Goal: Transaction & Acquisition: Purchase product/service

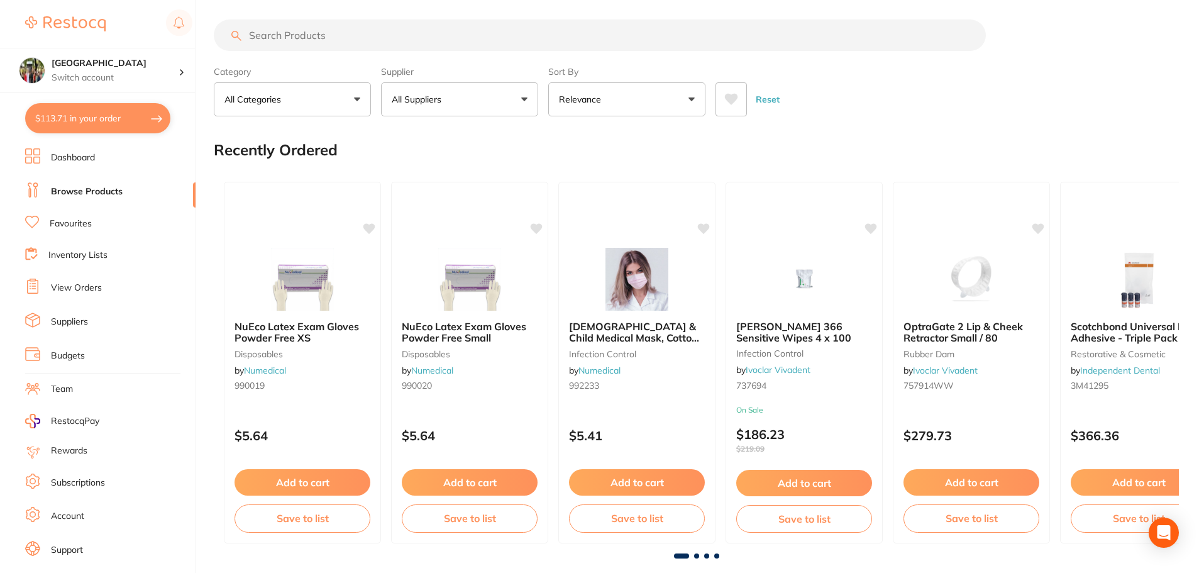
click at [74, 286] on link "View Orders" at bounding box center [76, 288] width 51 height 13
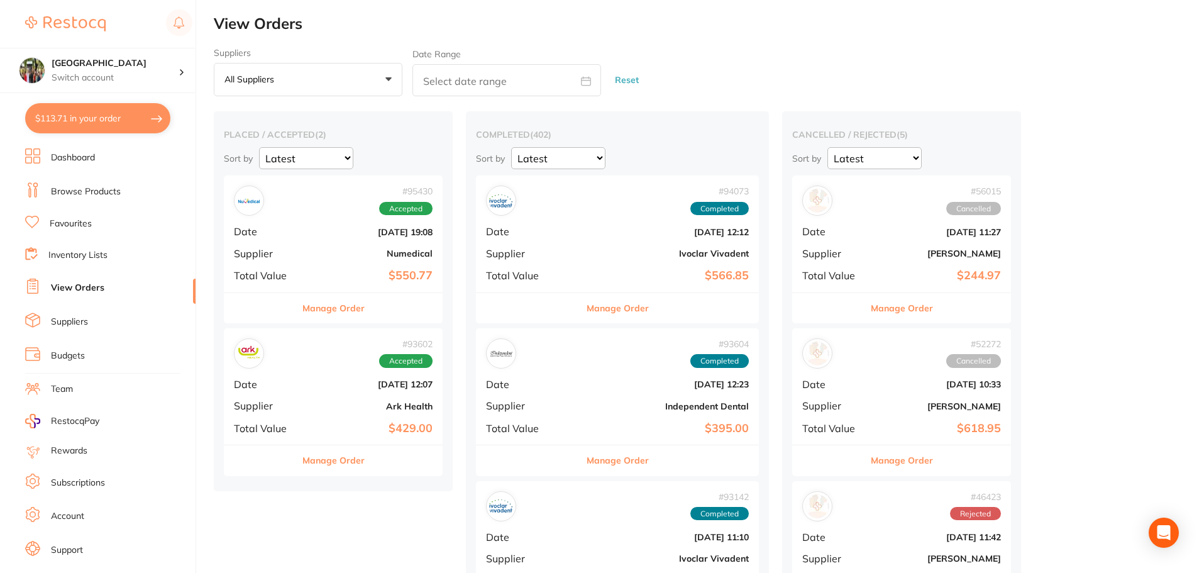
click at [690, 202] on span "Completed" at bounding box center [719, 209] width 58 height 14
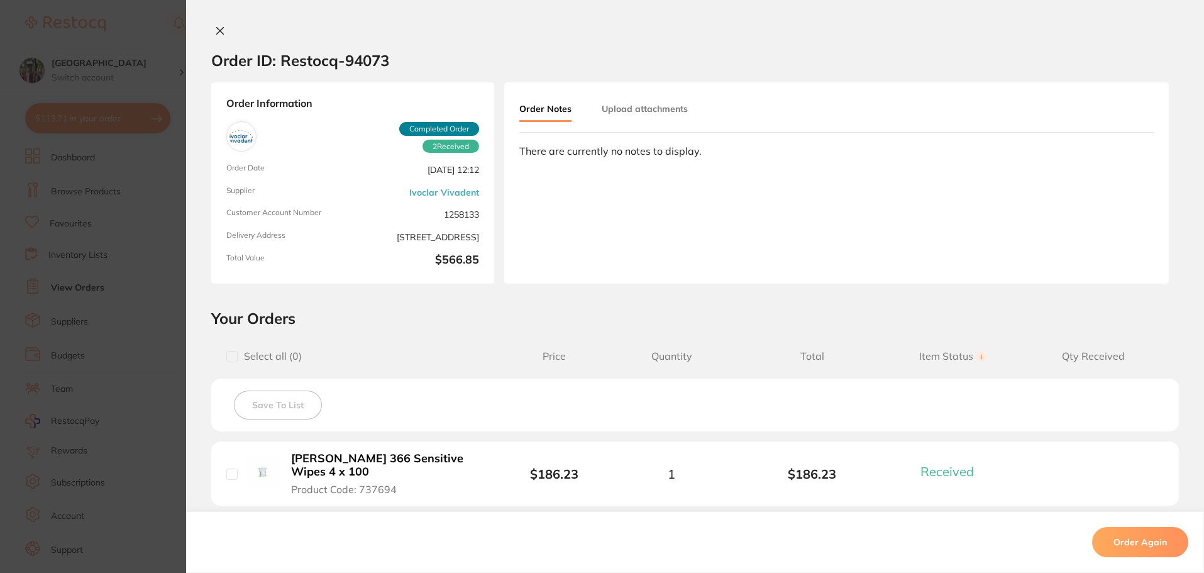
click at [216, 27] on icon at bounding box center [220, 31] width 10 height 10
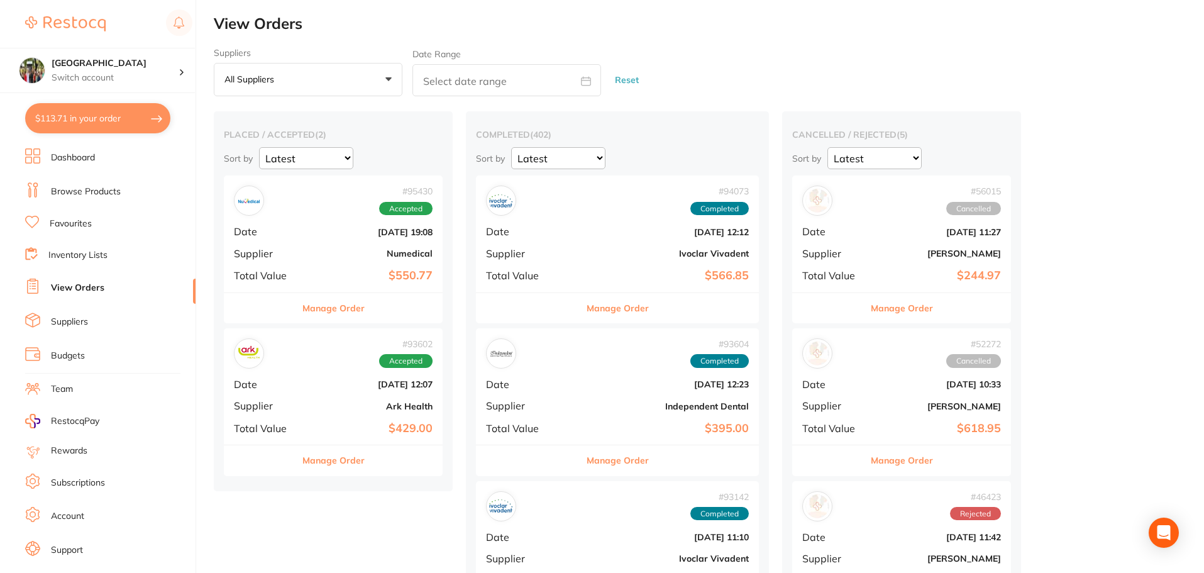
click at [384, 79] on button "All suppliers +0" at bounding box center [308, 80] width 189 height 34
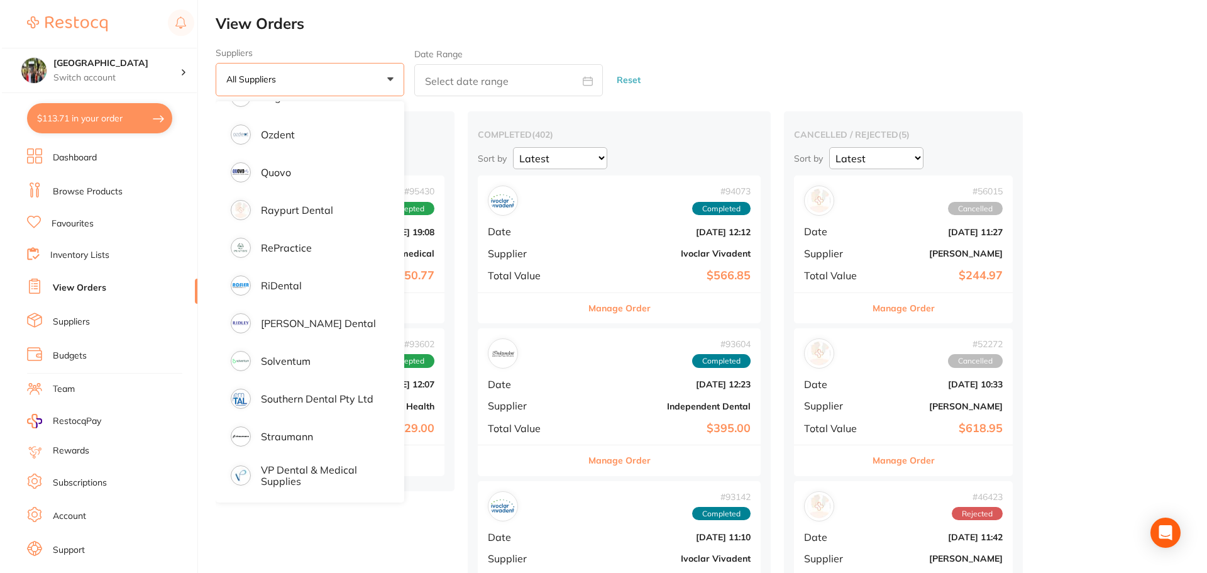
scroll to position [738, 0]
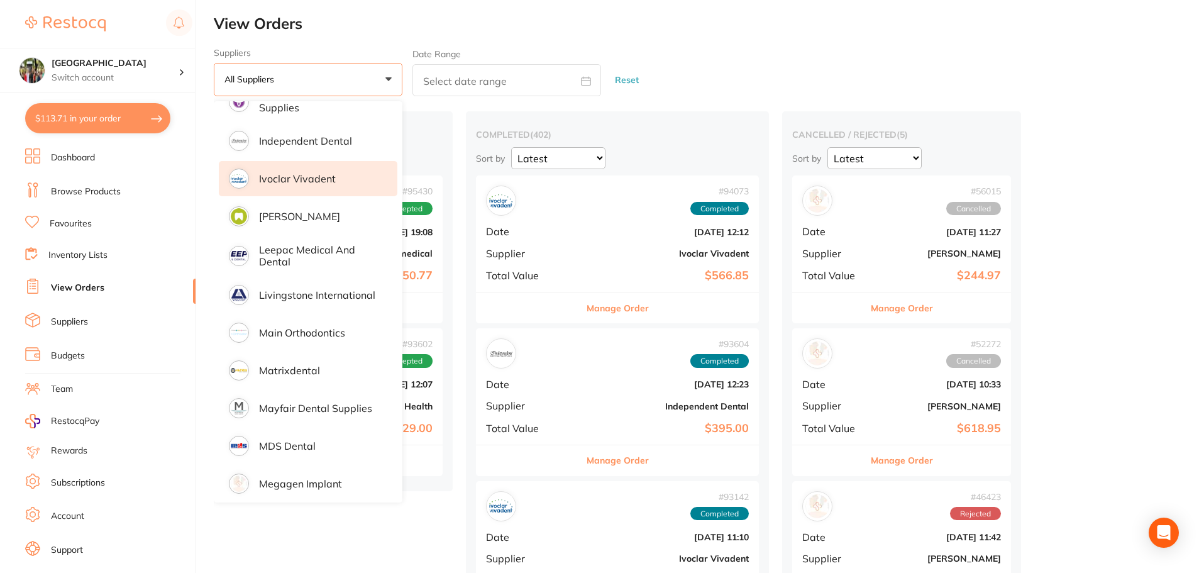
click at [318, 176] on p "Ivoclar Vivadent" at bounding box center [297, 178] width 77 height 11
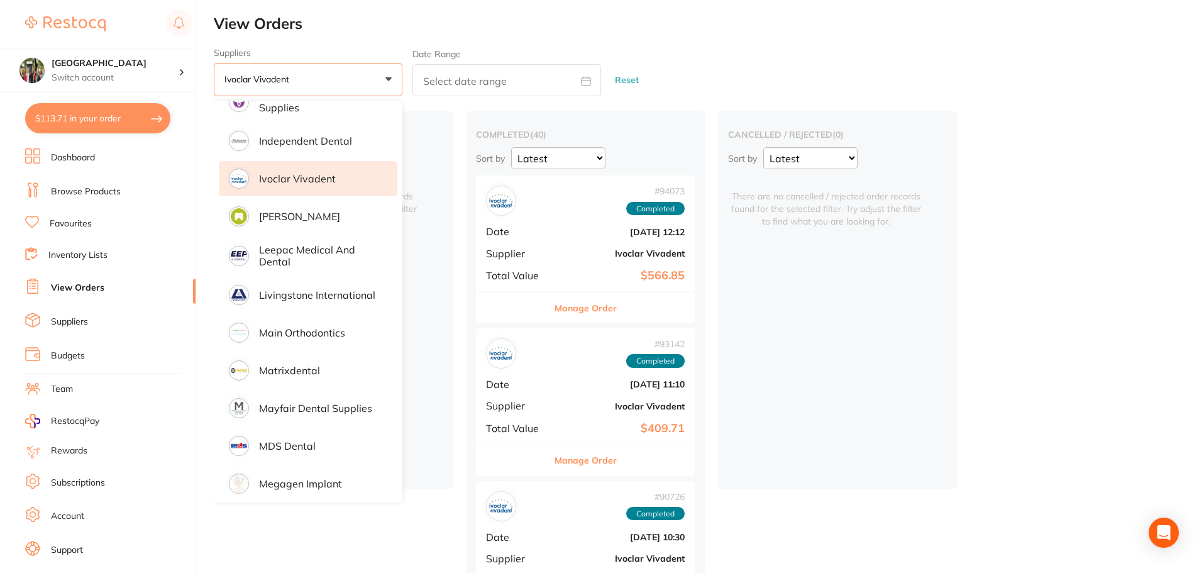
click at [82, 115] on button "$113.71 in your order" at bounding box center [97, 118] width 145 height 30
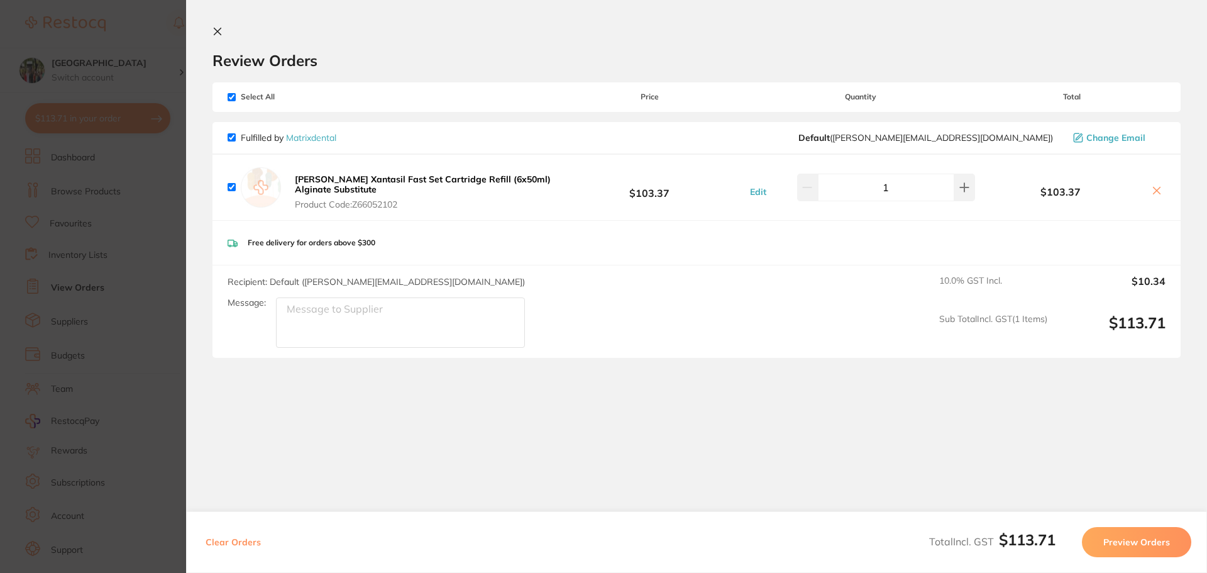
click at [216, 30] on icon at bounding box center [217, 31] width 7 height 7
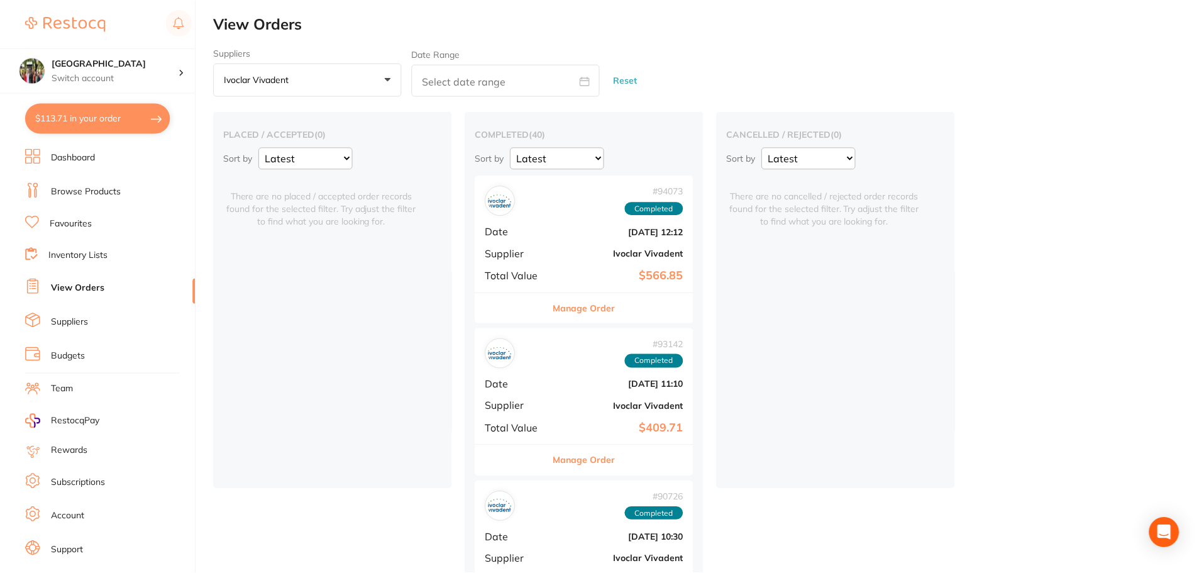
scroll to position [6, 0]
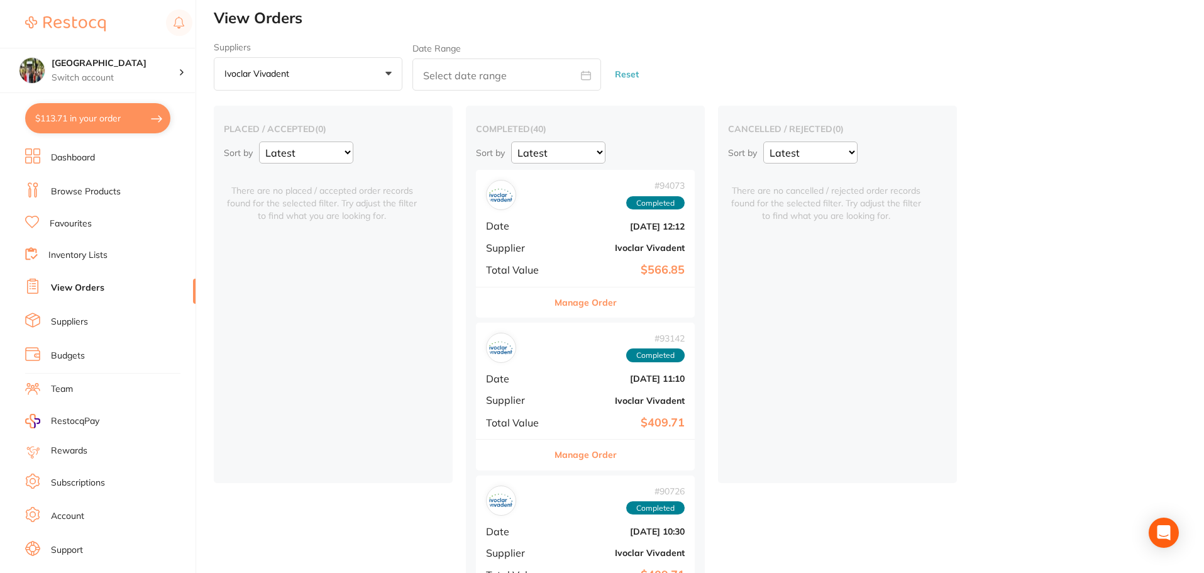
click at [79, 186] on link "Browse Products" at bounding box center [86, 192] width 70 height 13
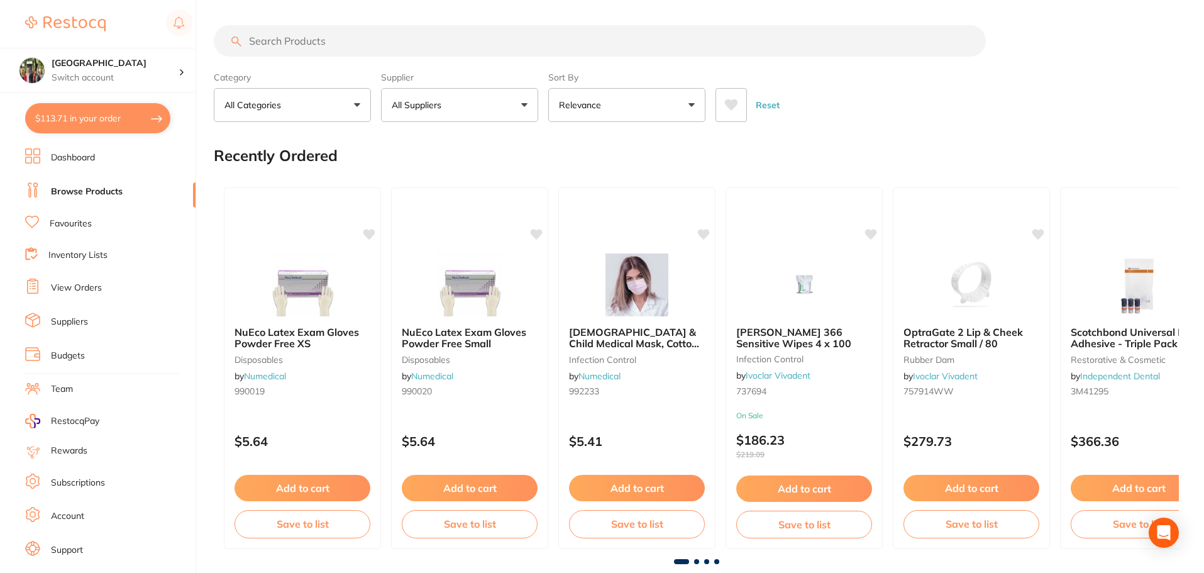
click at [519, 106] on button "All Suppliers" at bounding box center [459, 105] width 157 height 34
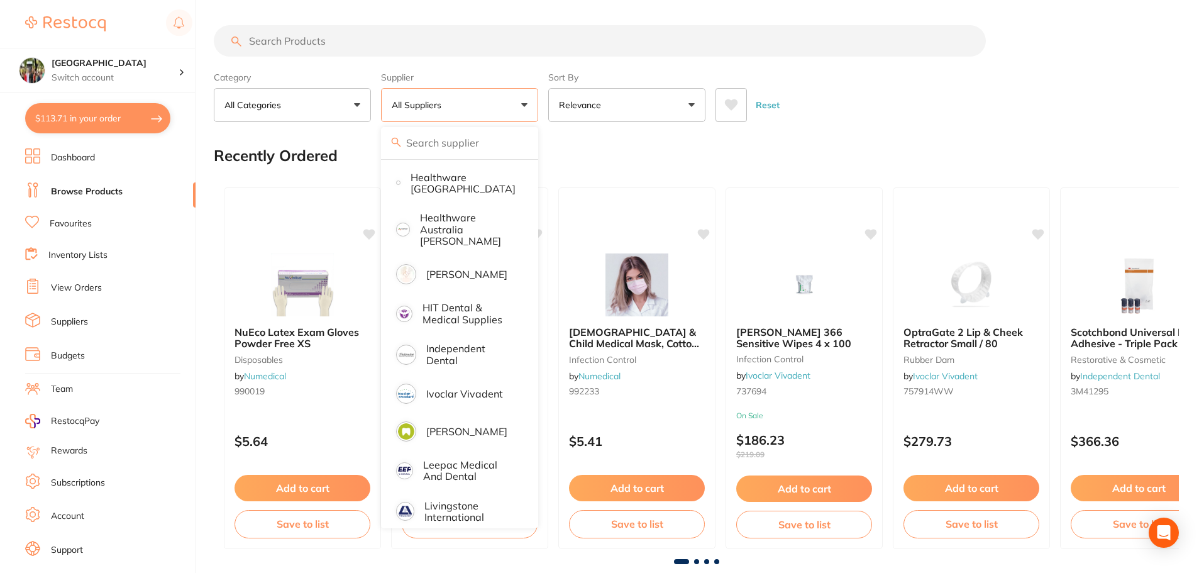
scroll to position [671, 0]
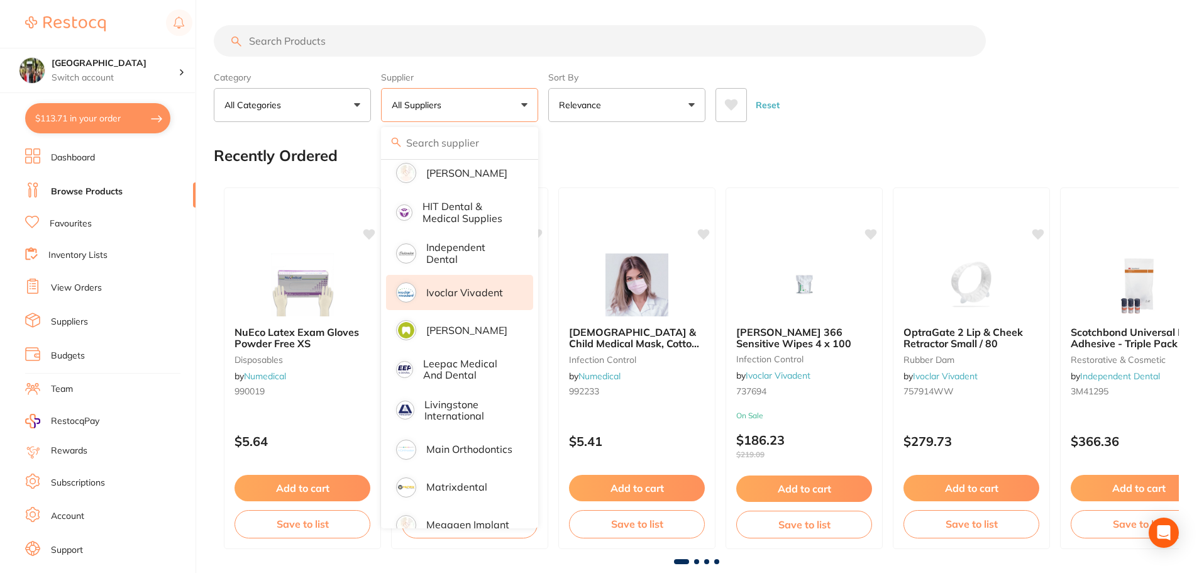
click at [455, 287] on p "Ivoclar Vivadent" at bounding box center [464, 292] width 77 height 11
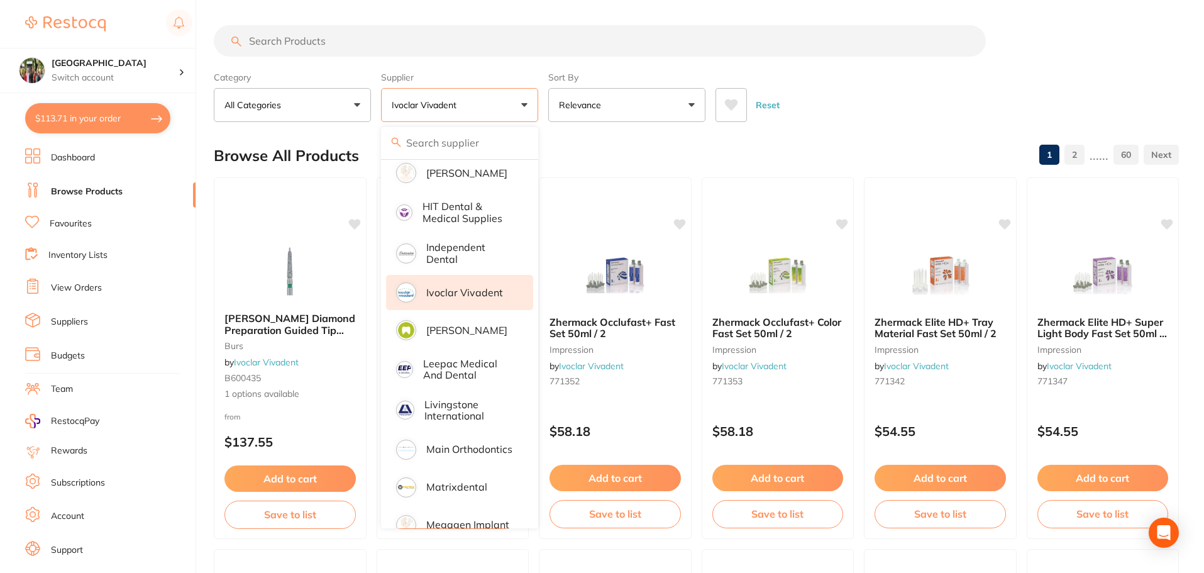
click at [358, 103] on button "All Categories" at bounding box center [292, 105] width 157 height 34
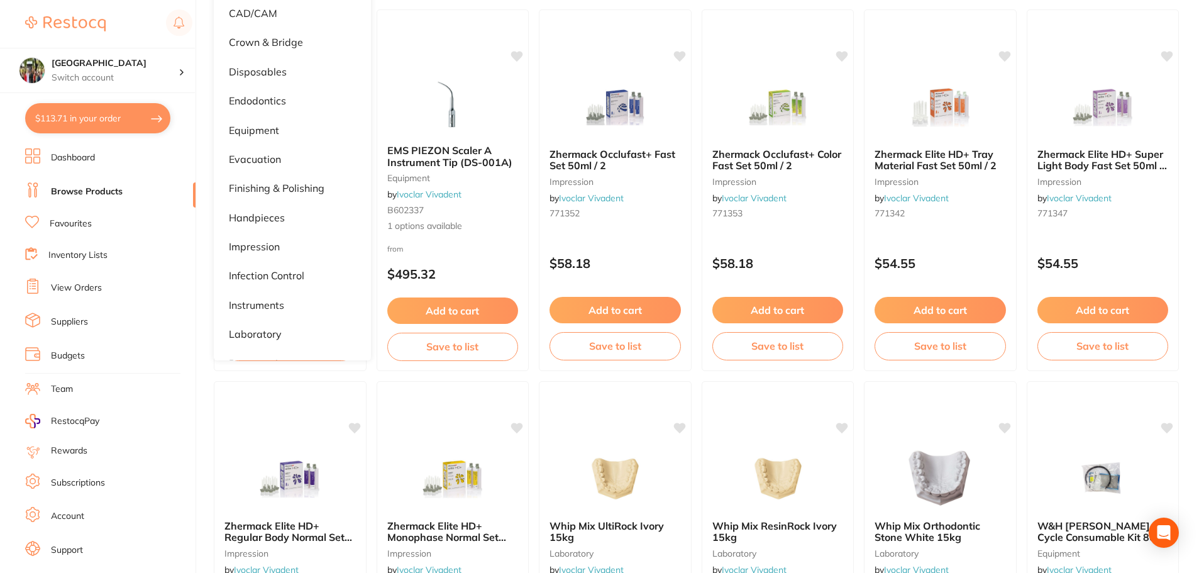
scroll to position [62, 0]
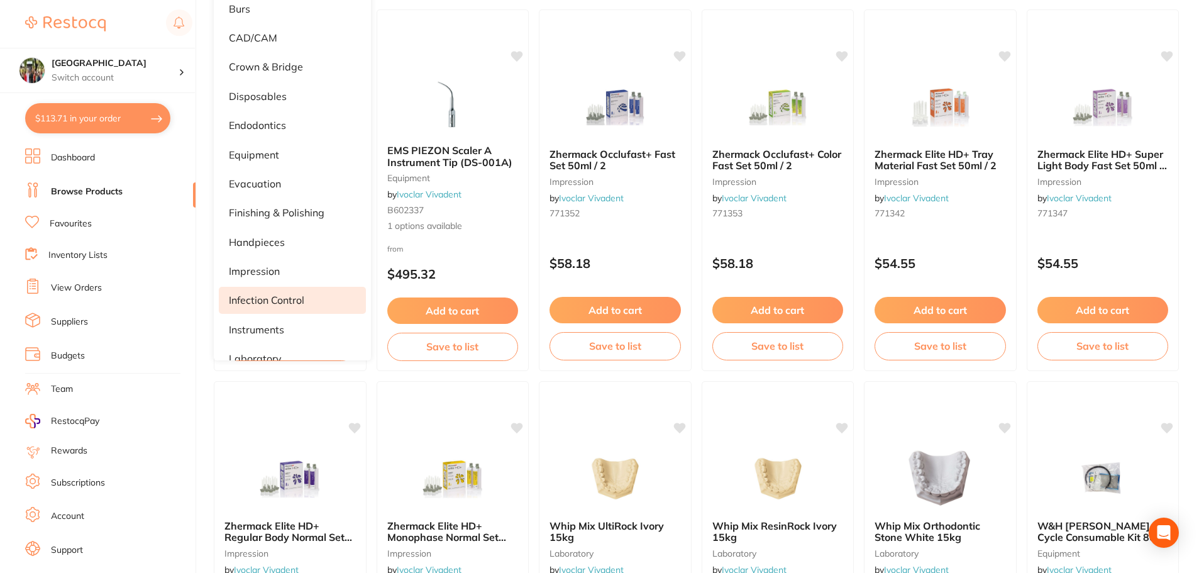
click at [296, 302] on p "infection control" at bounding box center [266, 299] width 75 height 11
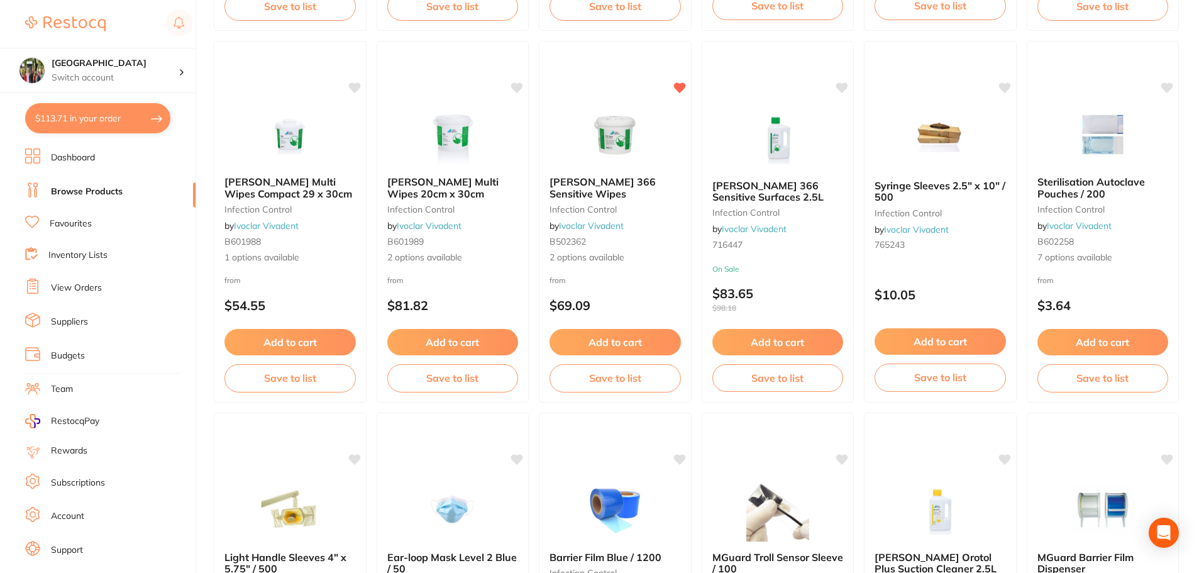
scroll to position [838, 0]
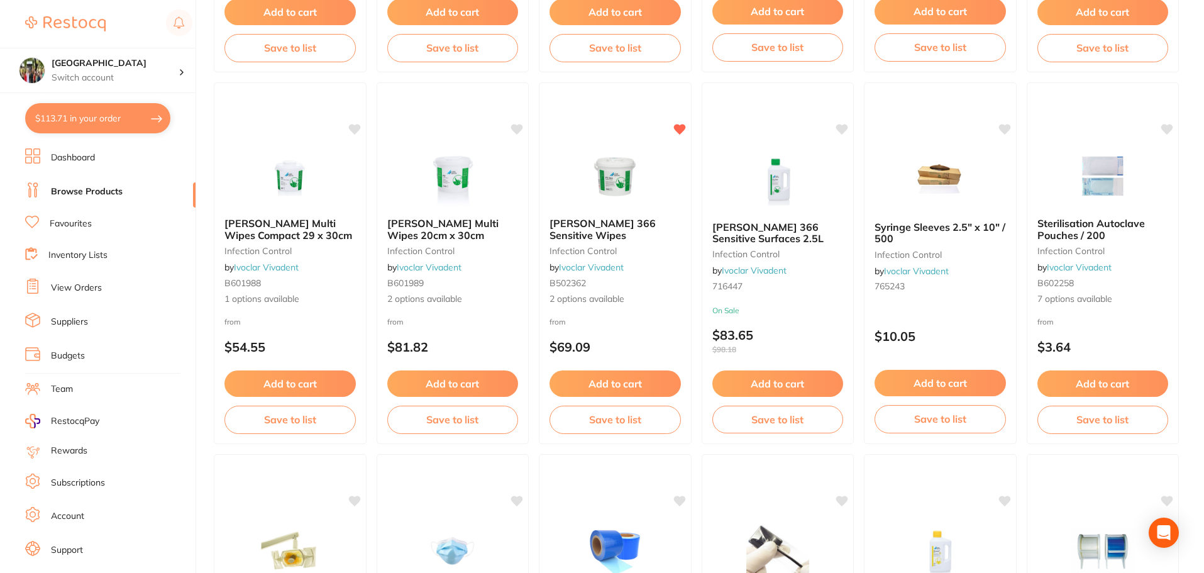
click at [79, 287] on link "View Orders" at bounding box center [76, 288] width 51 height 13
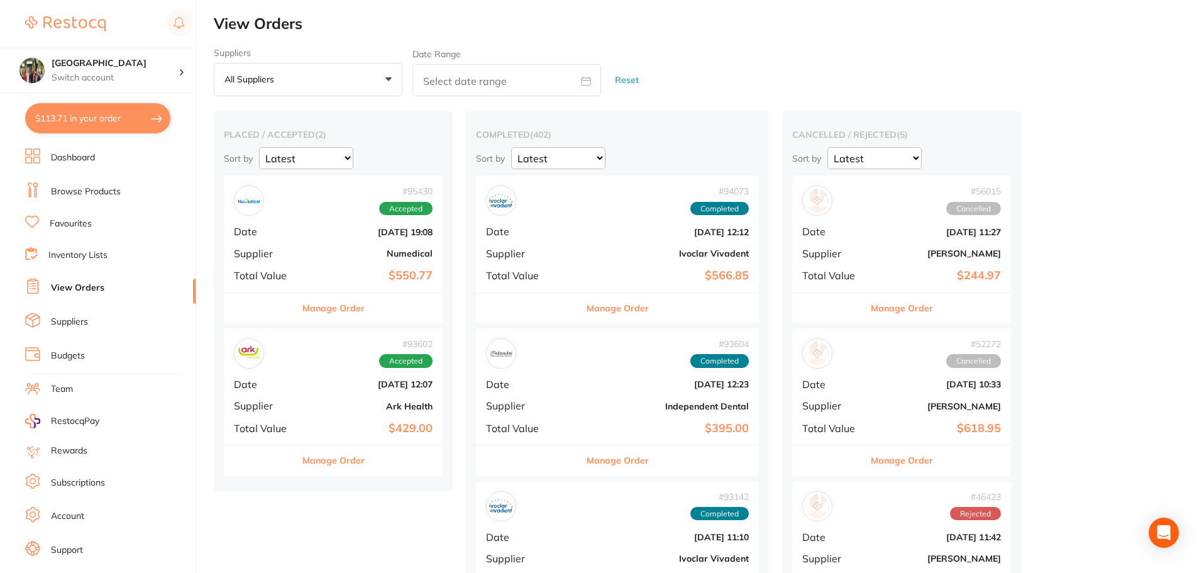
click at [499, 192] on img at bounding box center [501, 201] width 24 height 24
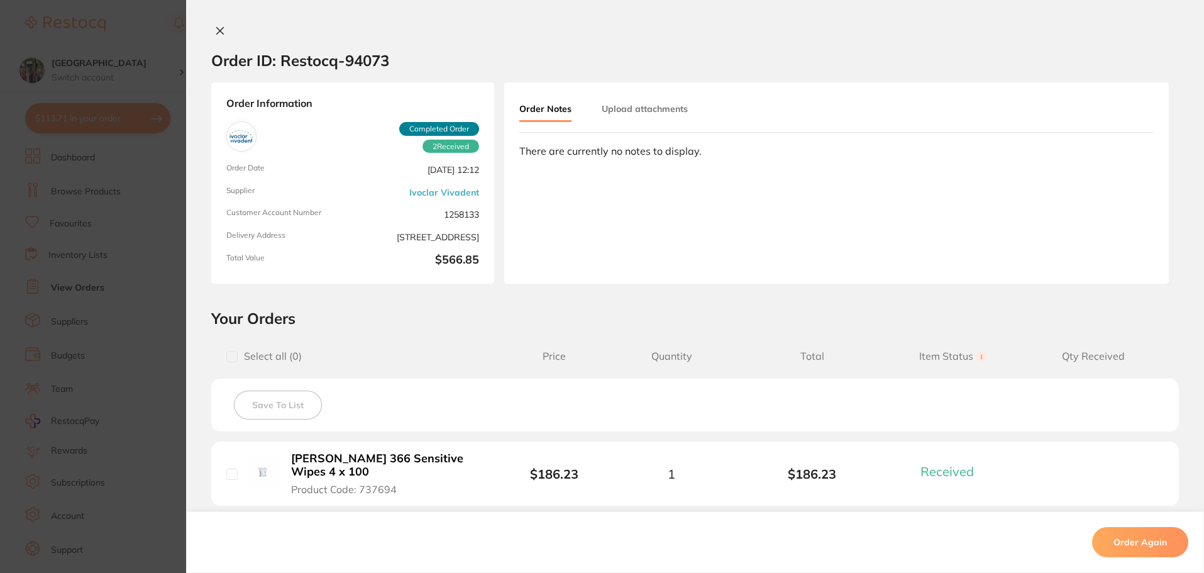
click at [217, 30] on icon at bounding box center [220, 31] width 7 height 7
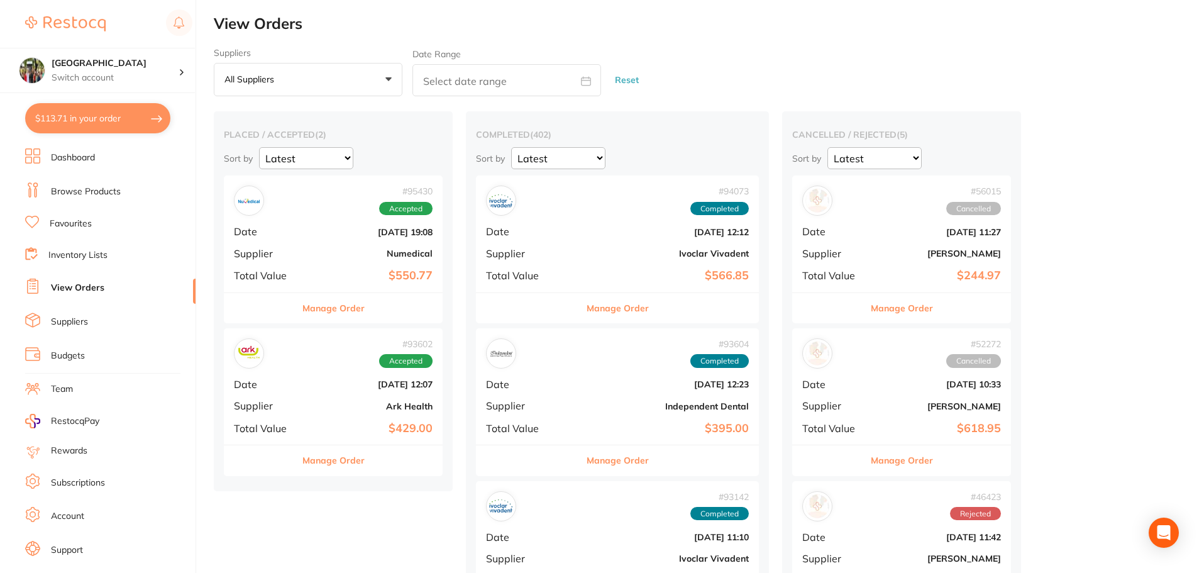
click at [82, 192] on link "Browse Products" at bounding box center [86, 192] width 70 height 13
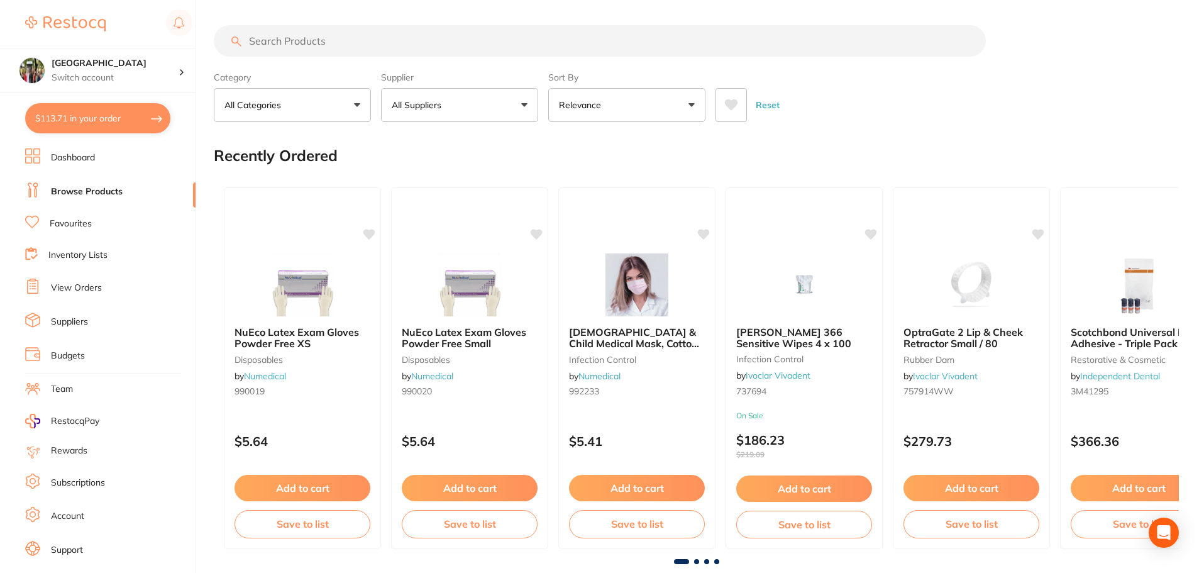
click at [526, 105] on button "All Suppliers" at bounding box center [459, 105] width 157 height 34
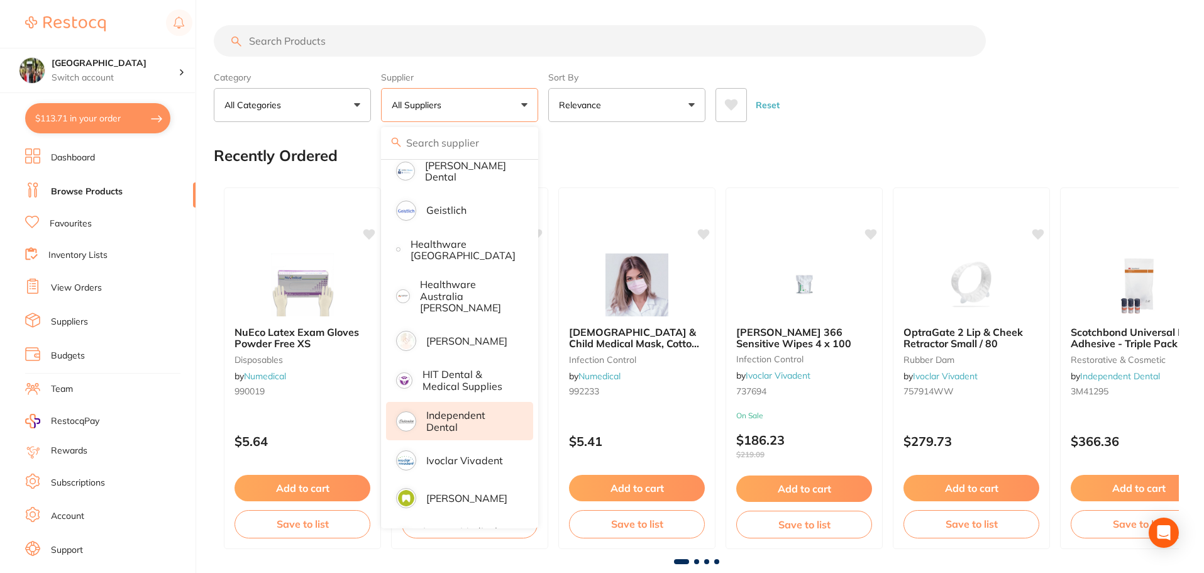
scroll to position [671, 0]
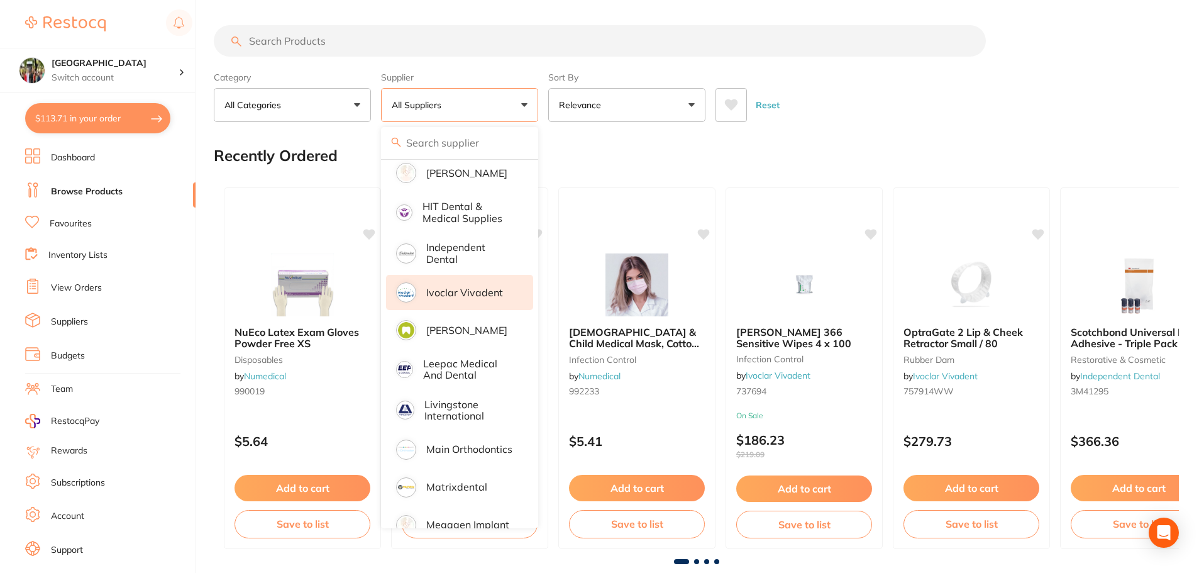
click at [460, 287] on p "Ivoclar Vivadent" at bounding box center [464, 292] width 77 height 11
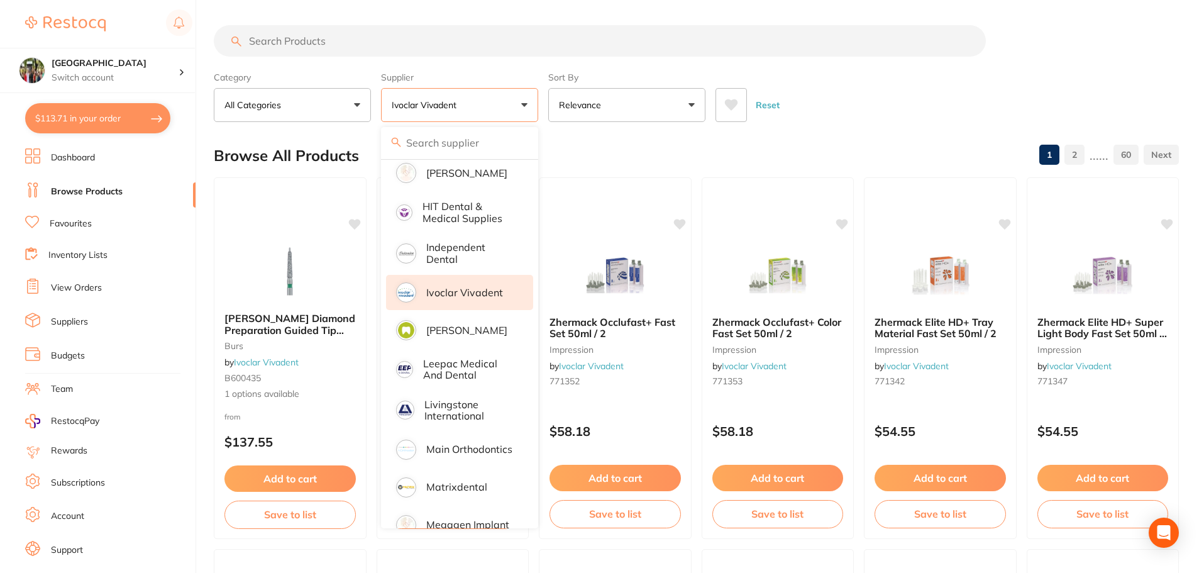
click at [353, 102] on button "All Categories" at bounding box center [292, 105] width 157 height 34
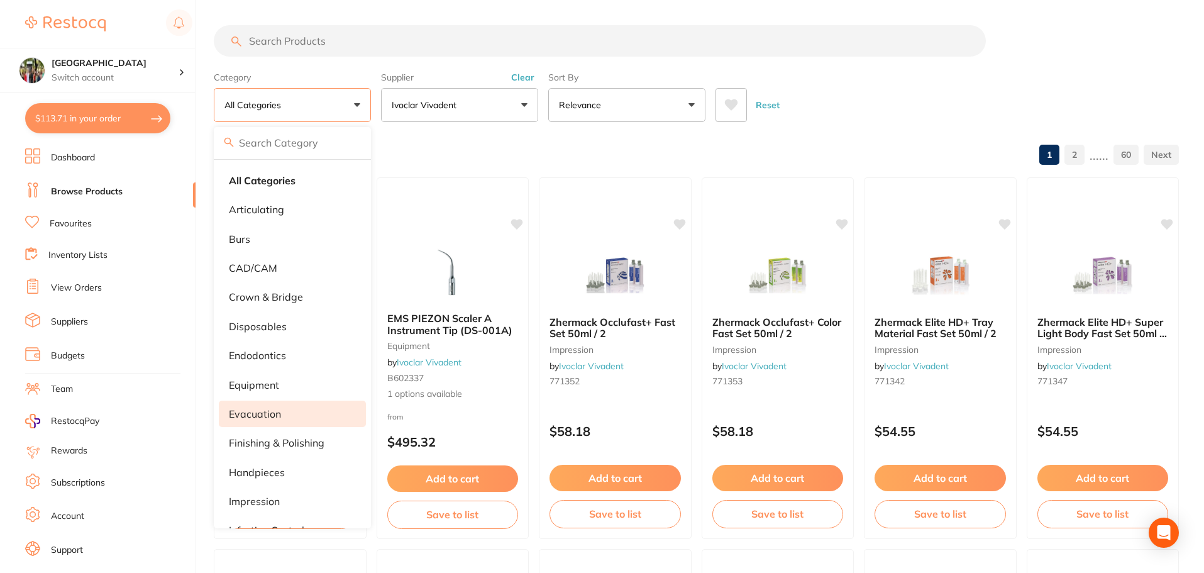
scroll to position [168, 0]
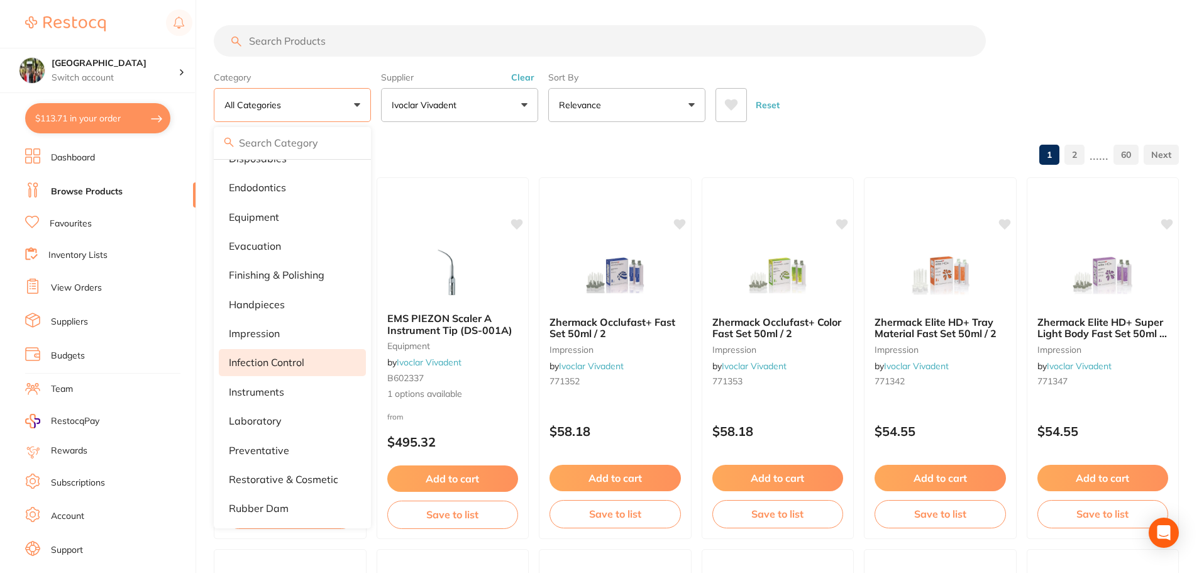
click at [276, 362] on p "infection control" at bounding box center [266, 362] width 75 height 11
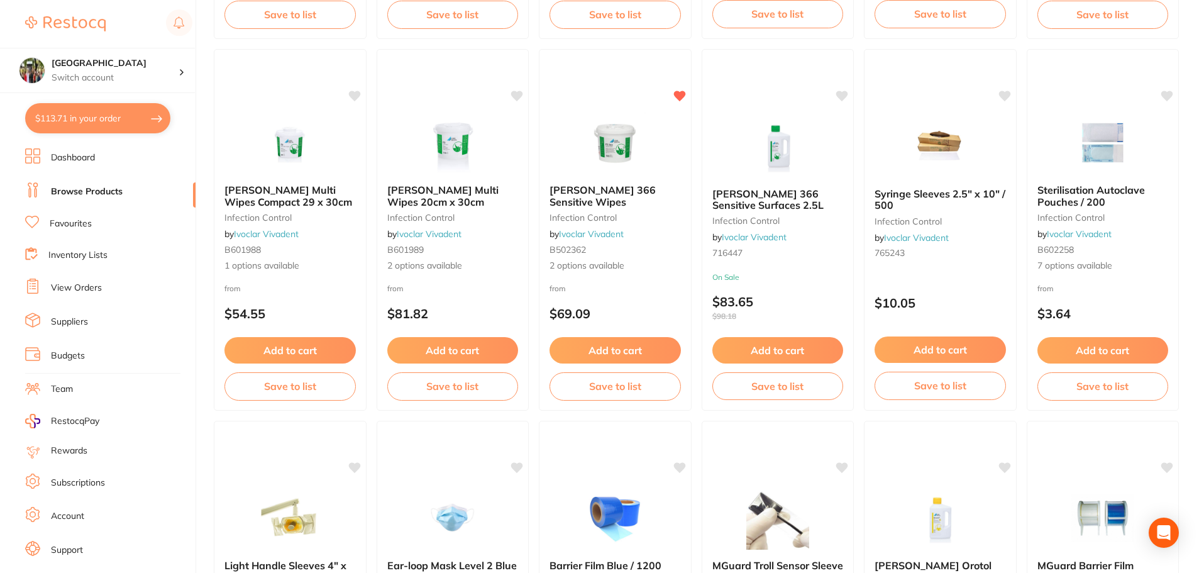
scroll to position [847, 0]
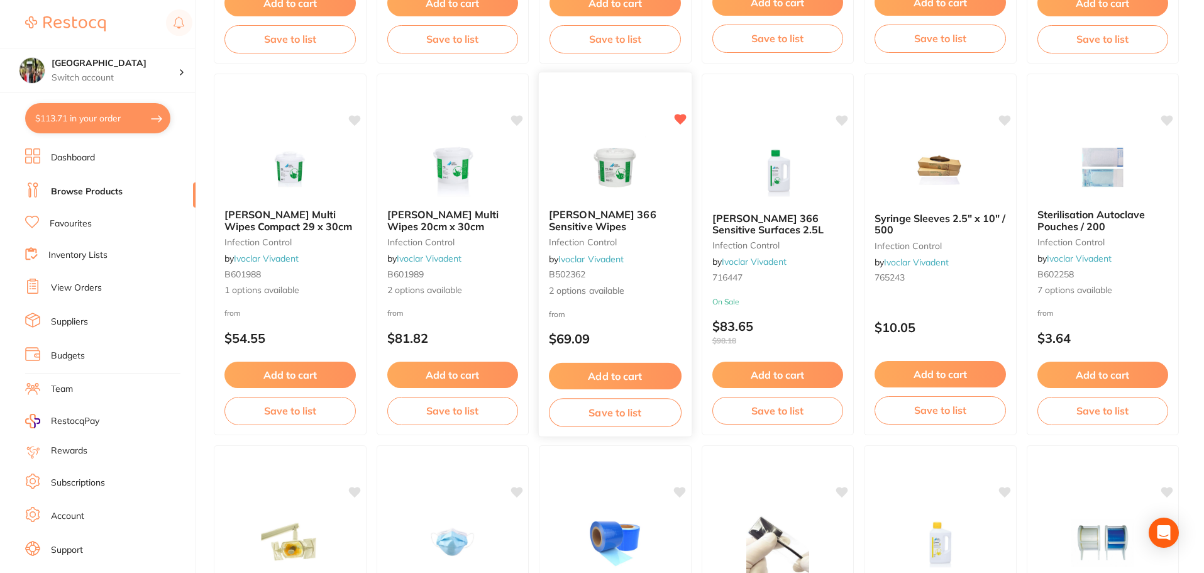
click at [604, 214] on span "[PERSON_NAME] 366 Sensitive Wipes" at bounding box center [603, 220] width 108 height 25
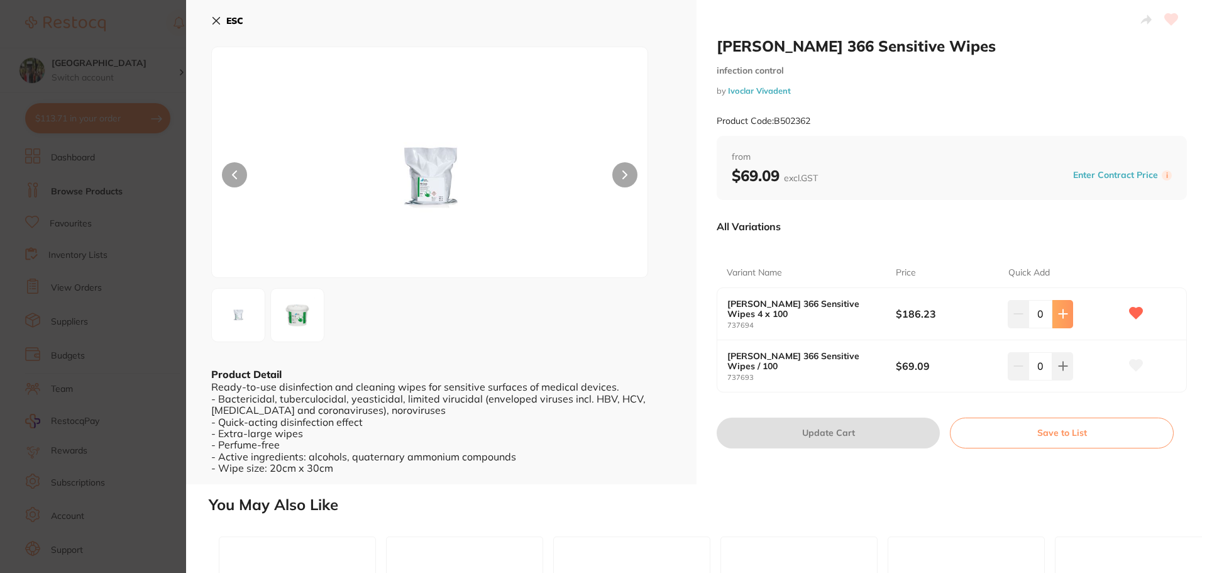
click at [1059, 314] on icon at bounding box center [1063, 314] width 8 height 8
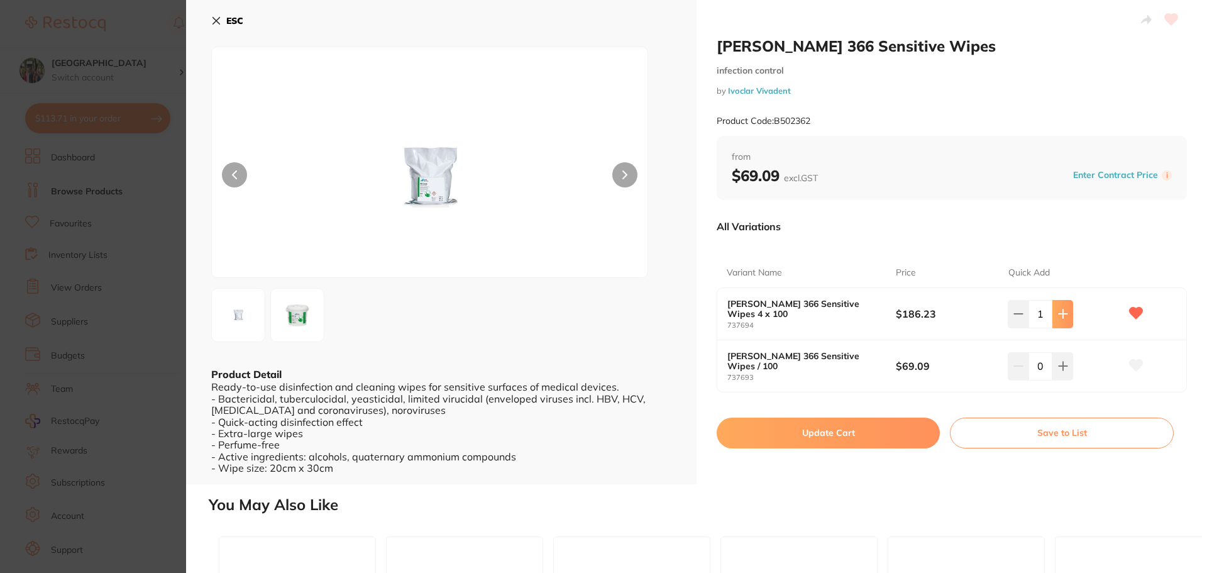
click at [1059, 314] on icon at bounding box center [1063, 314] width 8 height 8
type input "2"
click at [835, 433] on button "Update Cart" at bounding box center [828, 433] width 223 height 30
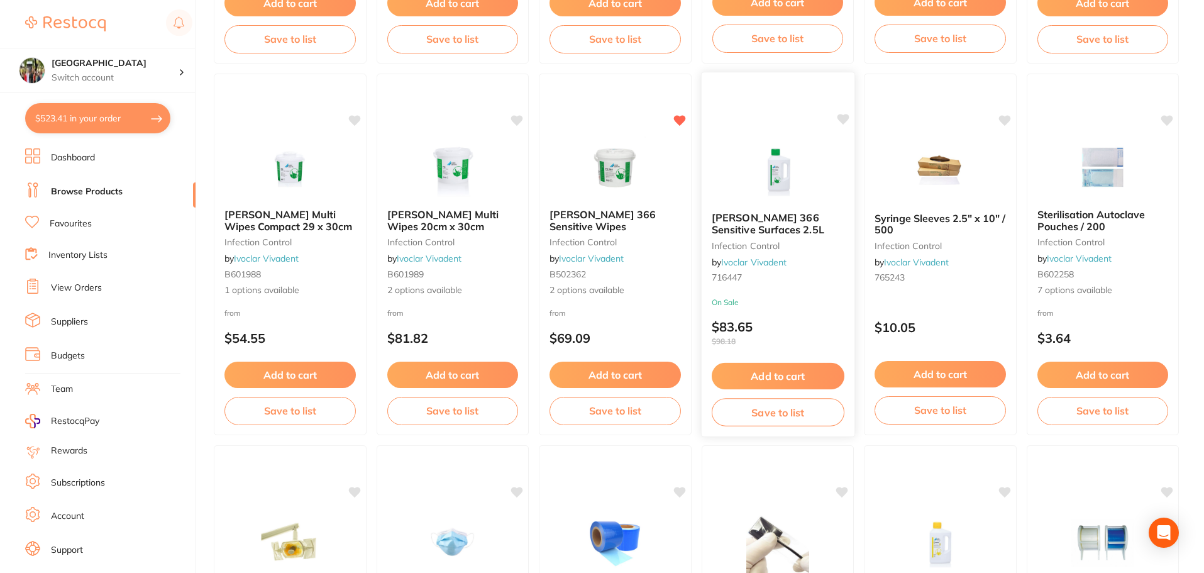
scroll to position [512, 0]
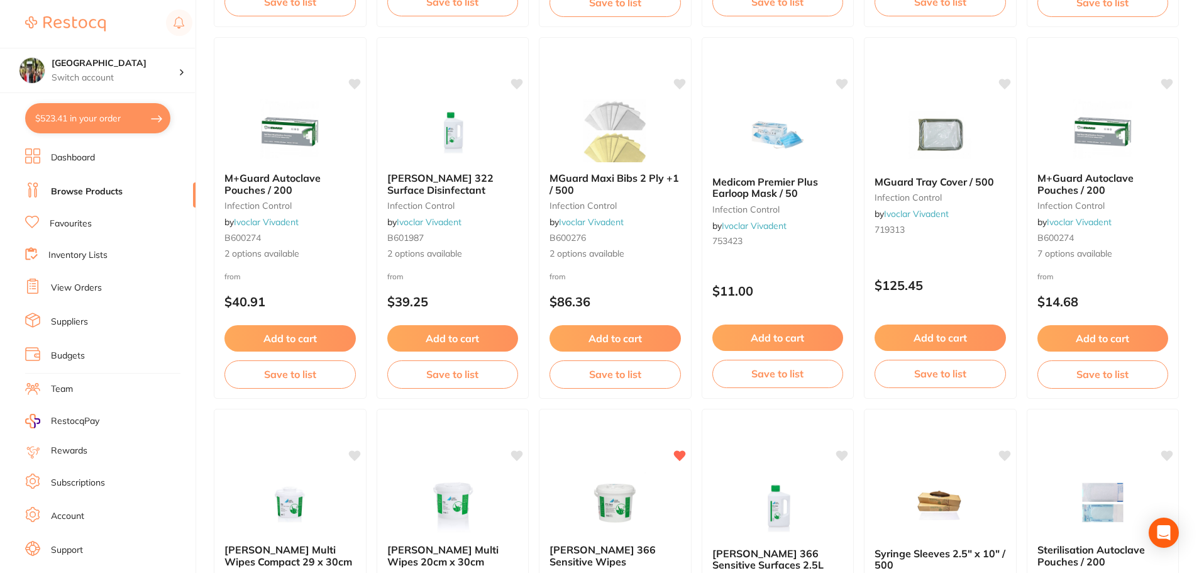
click at [131, 114] on button "$523.41 in your order" at bounding box center [97, 118] width 145 height 30
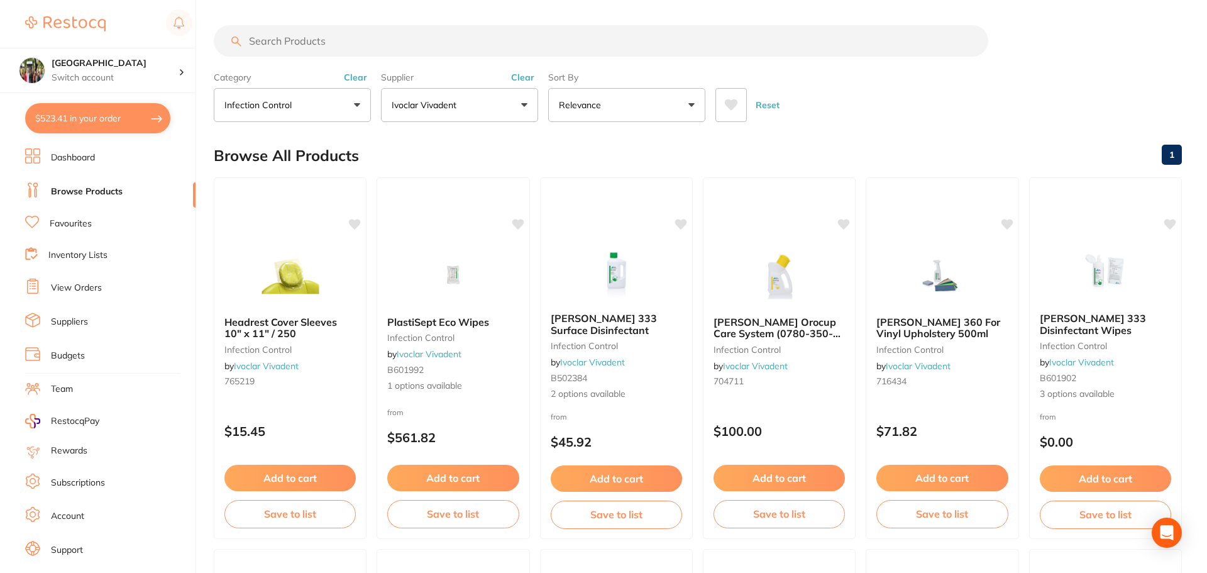
checkbox input "true"
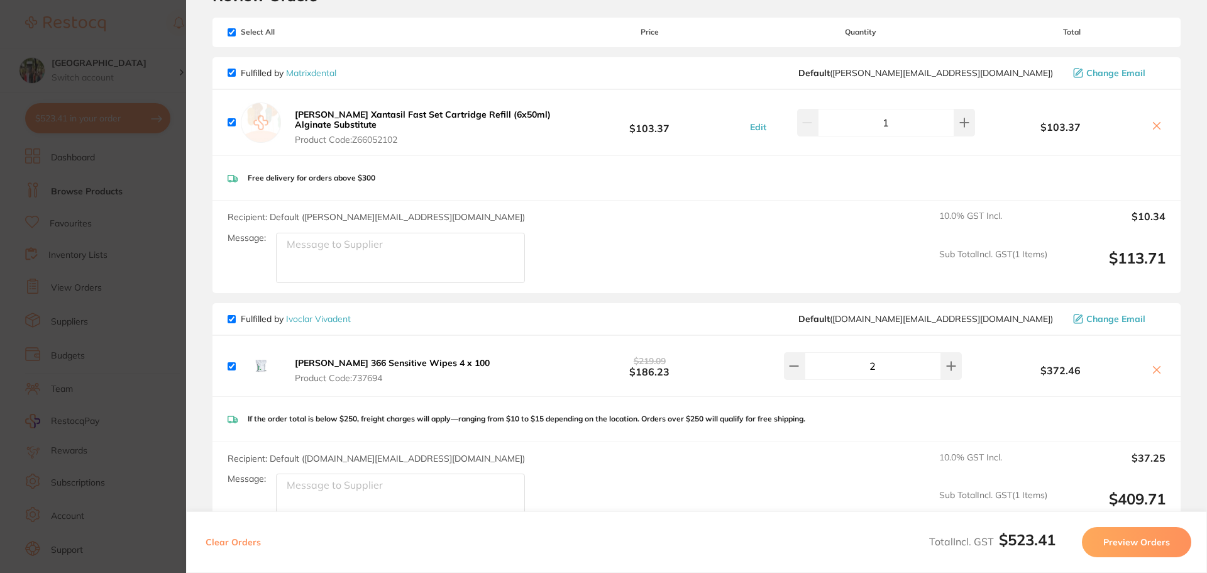
scroll to position [57, 0]
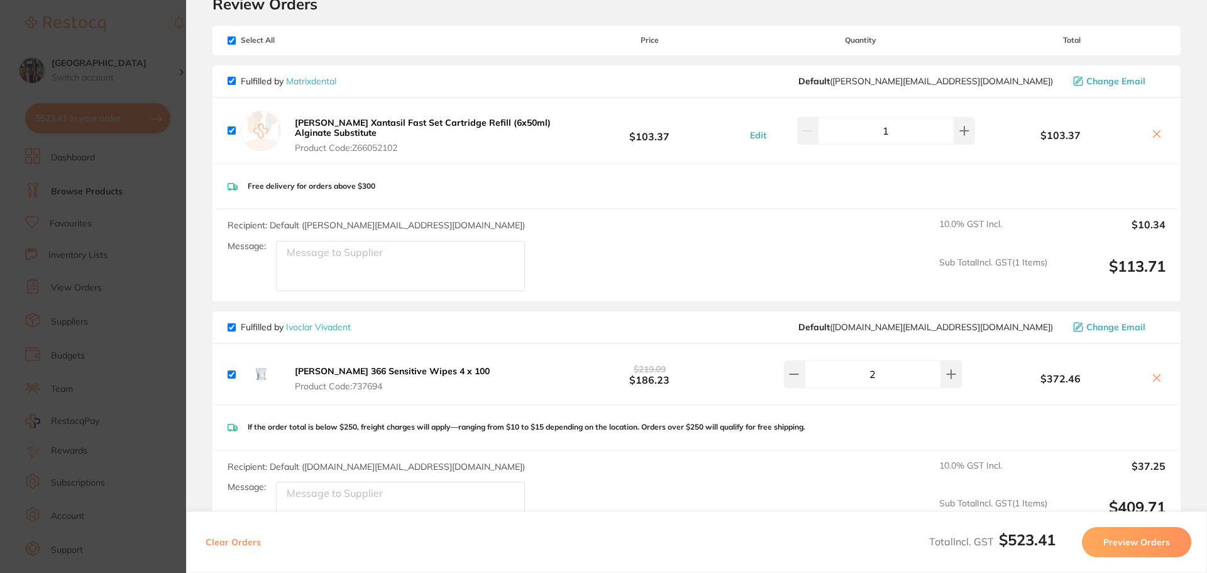
click at [1142, 540] on button "Preview Orders" at bounding box center [1136, 542] width 109 height 30
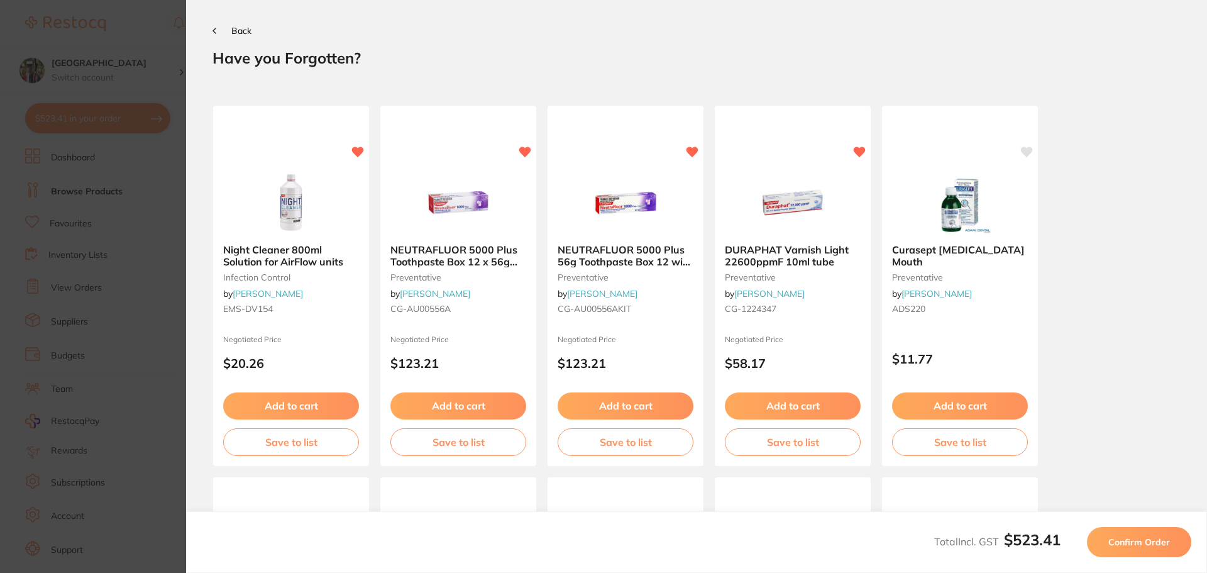
scroll to position [0, 0]
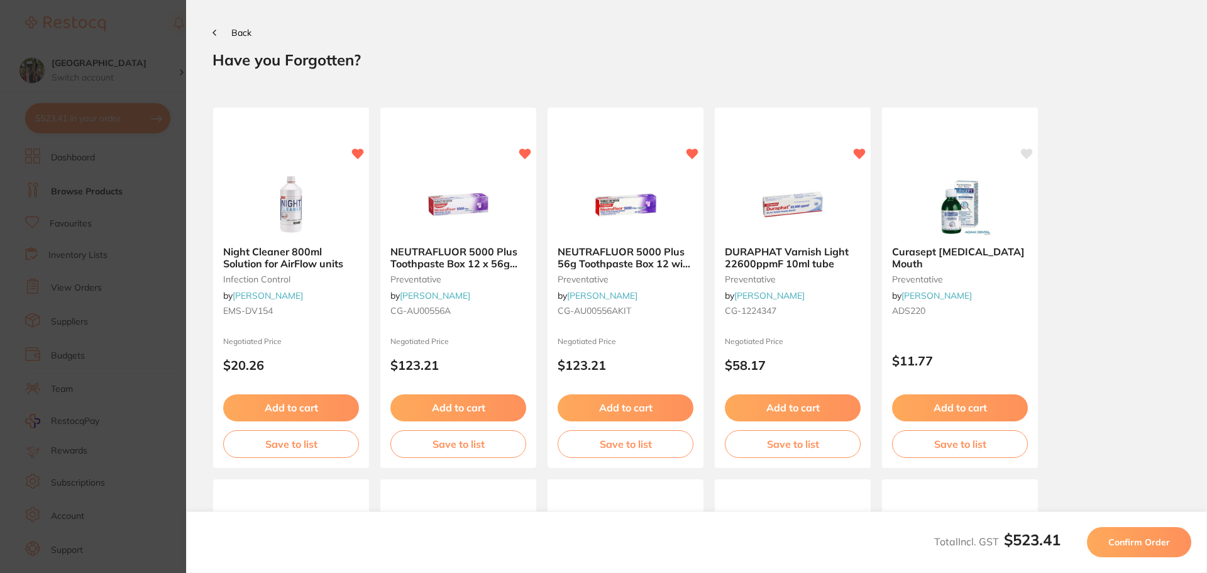
click at [1142, 539] on span "Confirm Order" at bounding box center [1140, 541] width 62 height 11
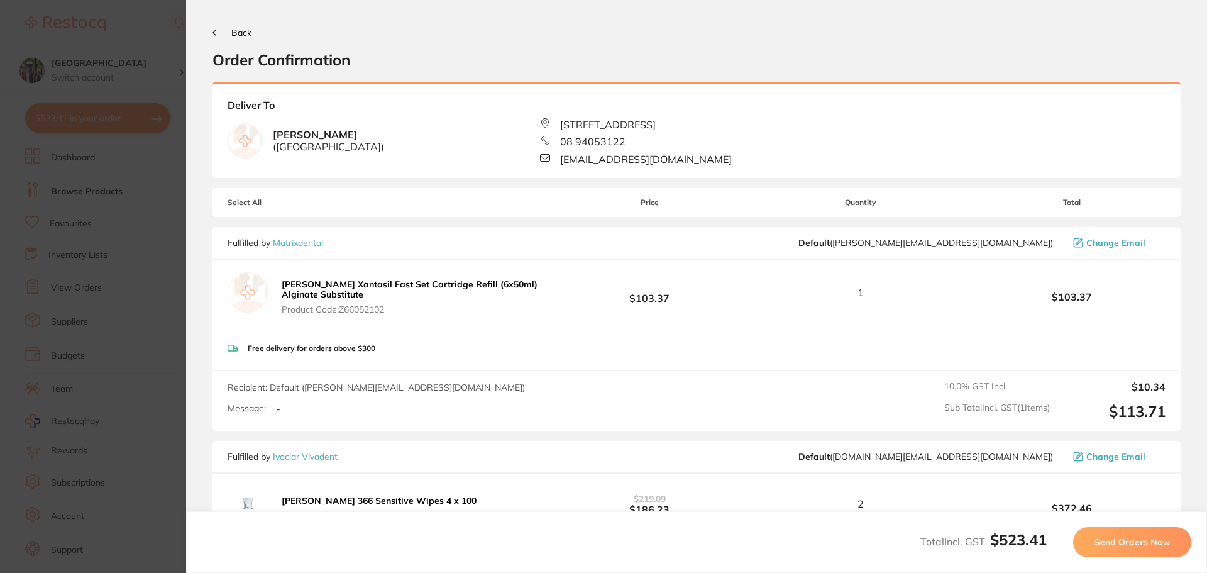
click at [258, 201] on span "Select All" at bounding box center [291, 202] width 126 height 9
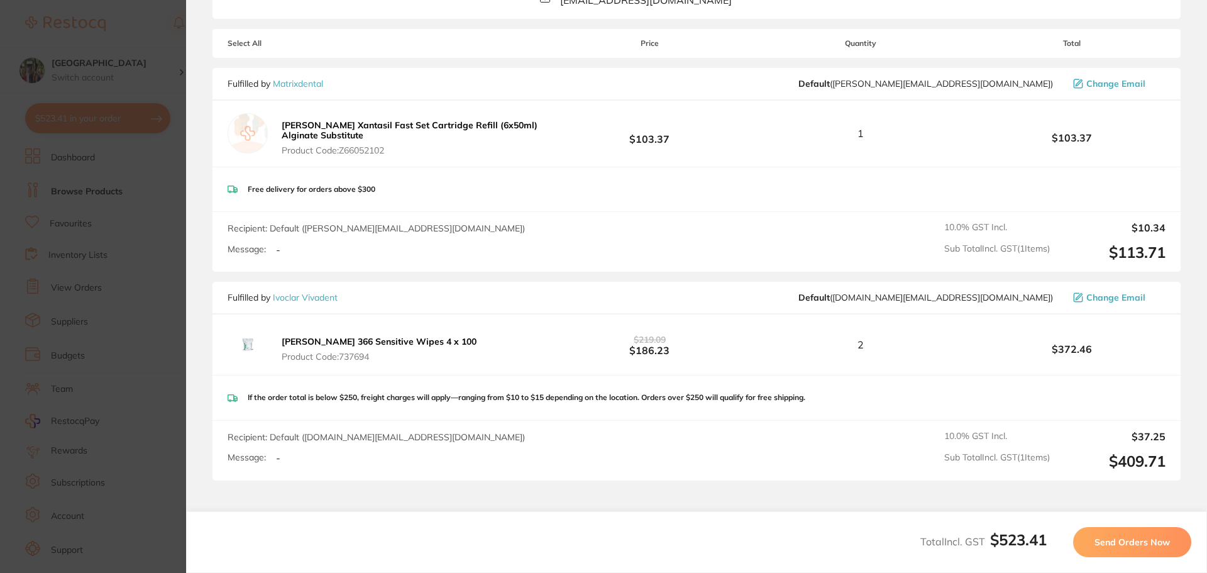
scroll to position [168, 0]
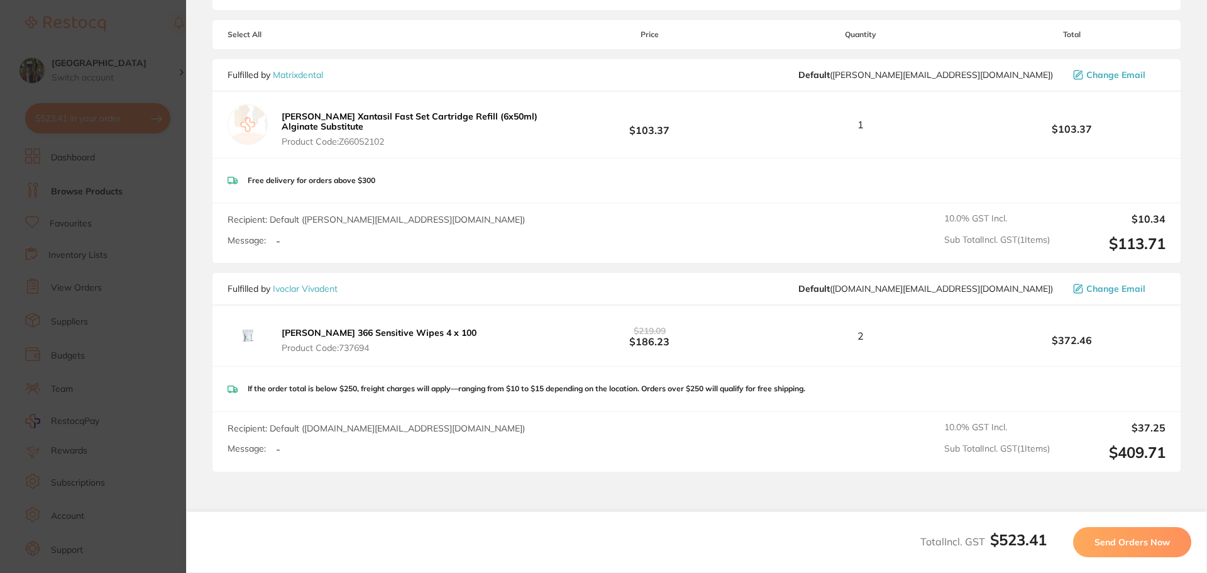
click at [446, 363] on div "[PERSON_NAME] 366 Sensitive Wipes 4 x 100 Product Code: 737694 $219.09 $186.23 …" at bounding box center [697, 336] width 968 height 60
click at [426, 405] on div "If the order total is below $250, freight charges will apply—ranging from $10 t…" at bounding box center [697, 389] width 968 height 45
click at [430, 436] on div "Recipient: Default ( [DOMAIN_NAME][EMAIL_ADDRESS][DOMAIN_NAME] ) Message: - 10.…" at bounding box center [697, 442] width 968 height 60
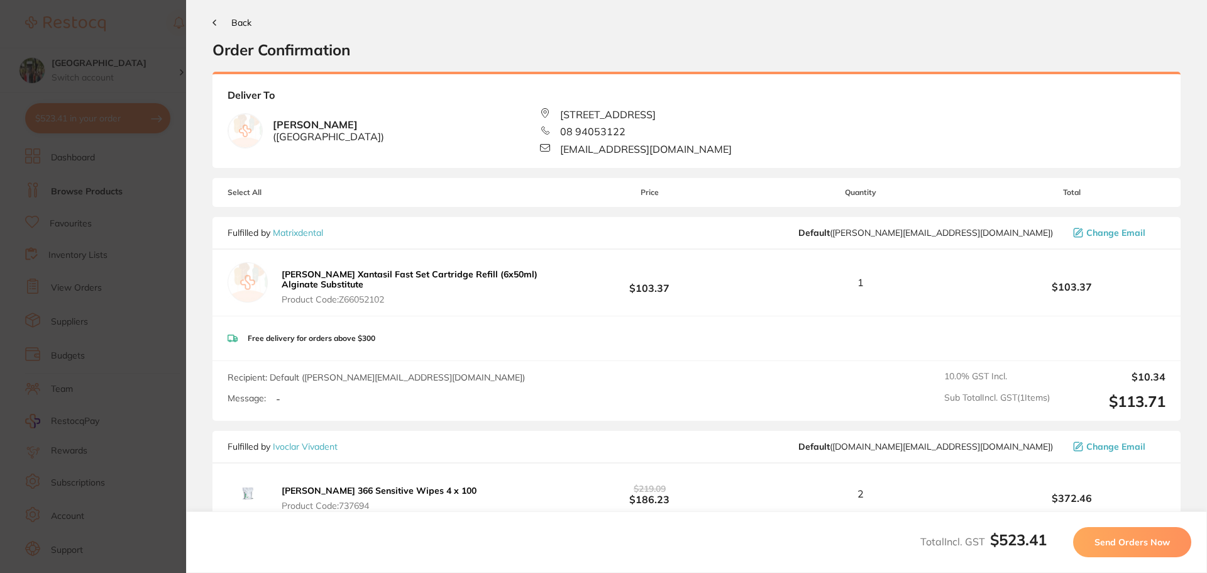
scroll to position [2, 0]
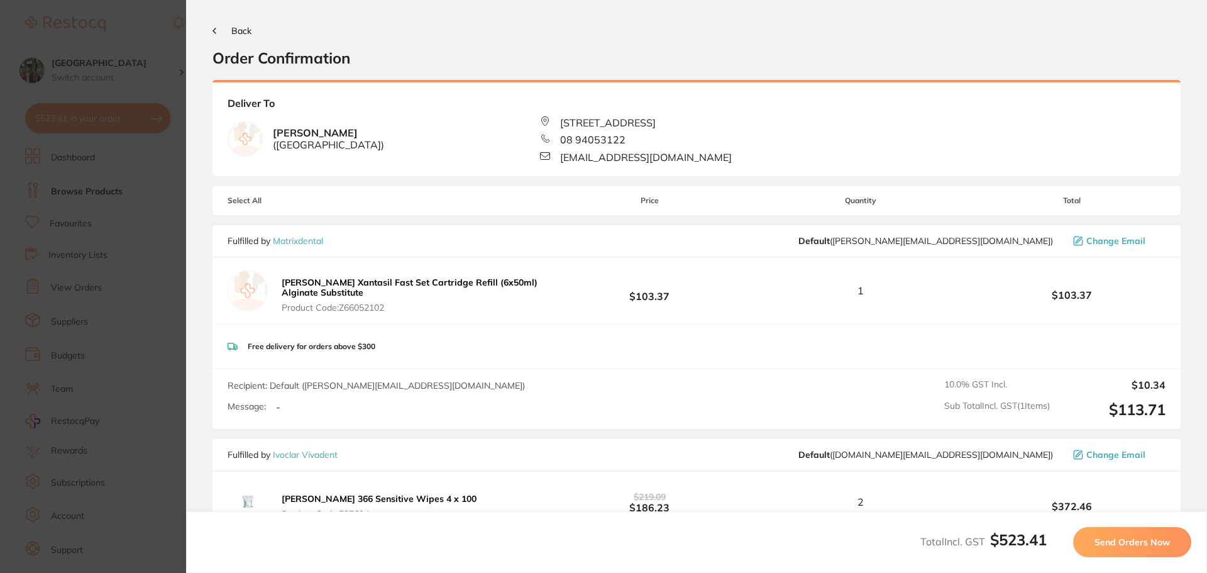
click at [240, 30] on span "Back" at bounding box center [241, 30] width 20 height 11
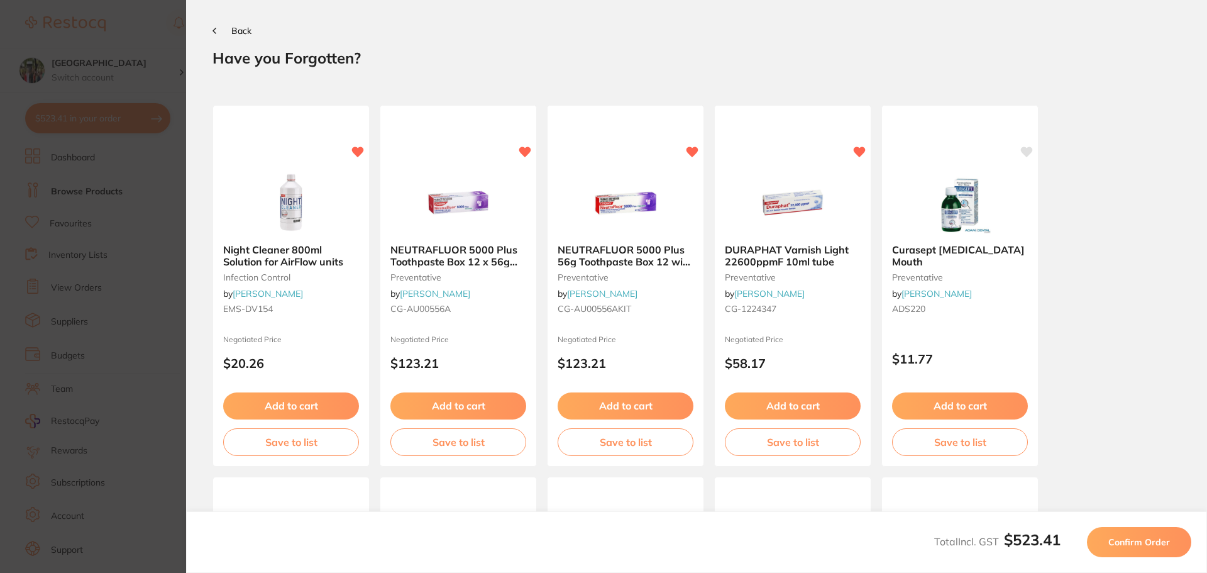
scroll to position [0, 0]
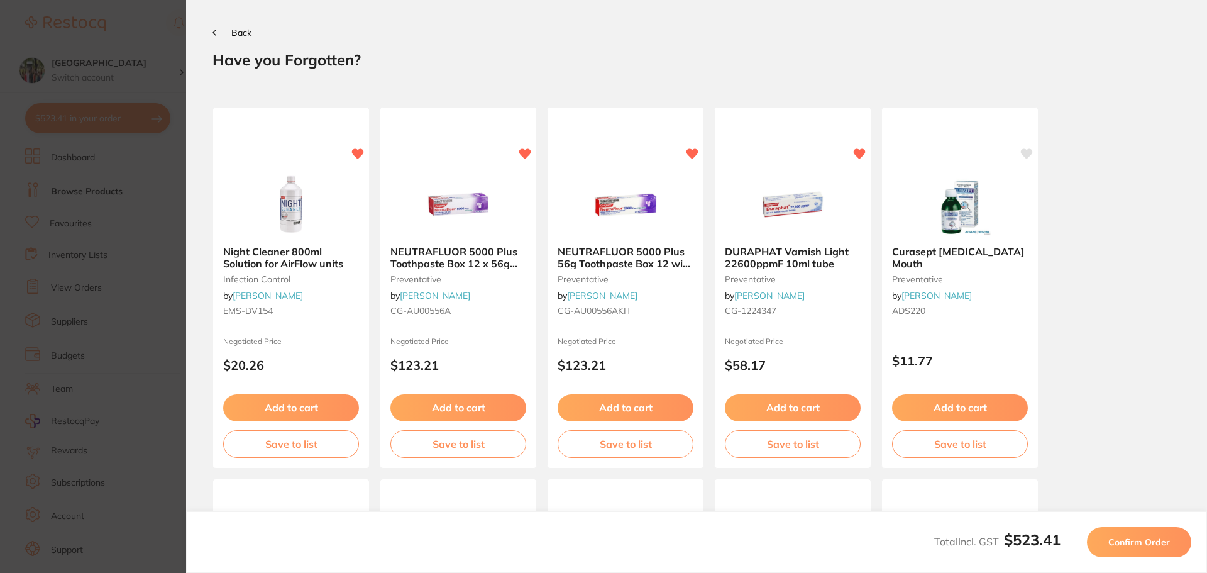
click at [240, 30] on span "Back" at bounding box center [241, 32] width 20 height 11
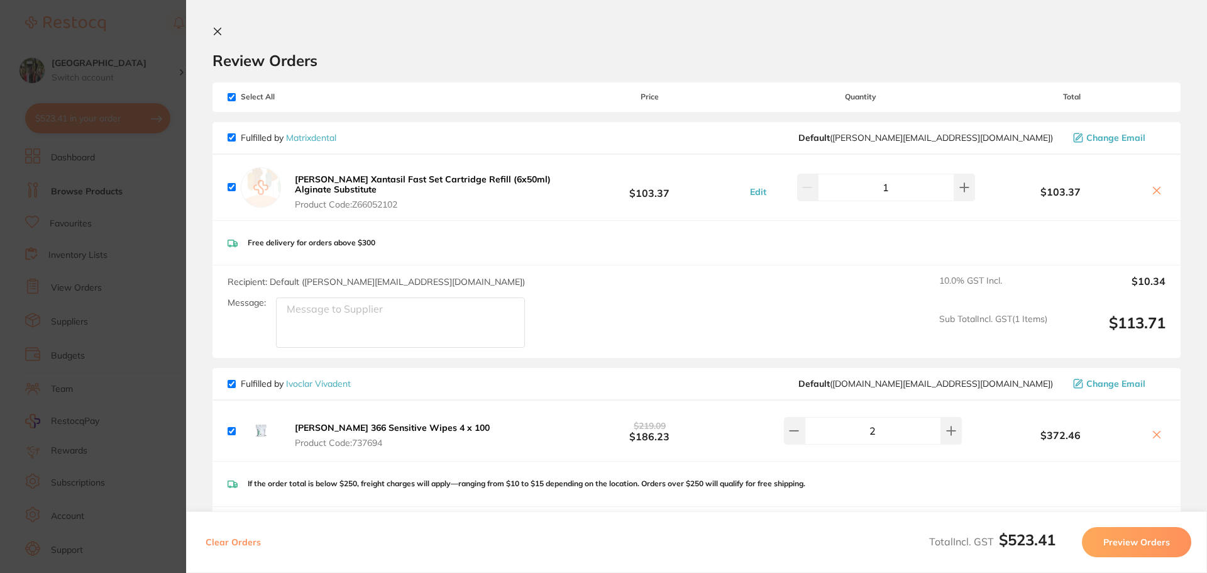
click at [230, 186] on input "checkbox" at bounding box center [232, 187] width 8 height 8
checkbox input "false"
click at [1143, 541] on button "Preview Orders" at bounding box center [1136, 542] width 109 height 30
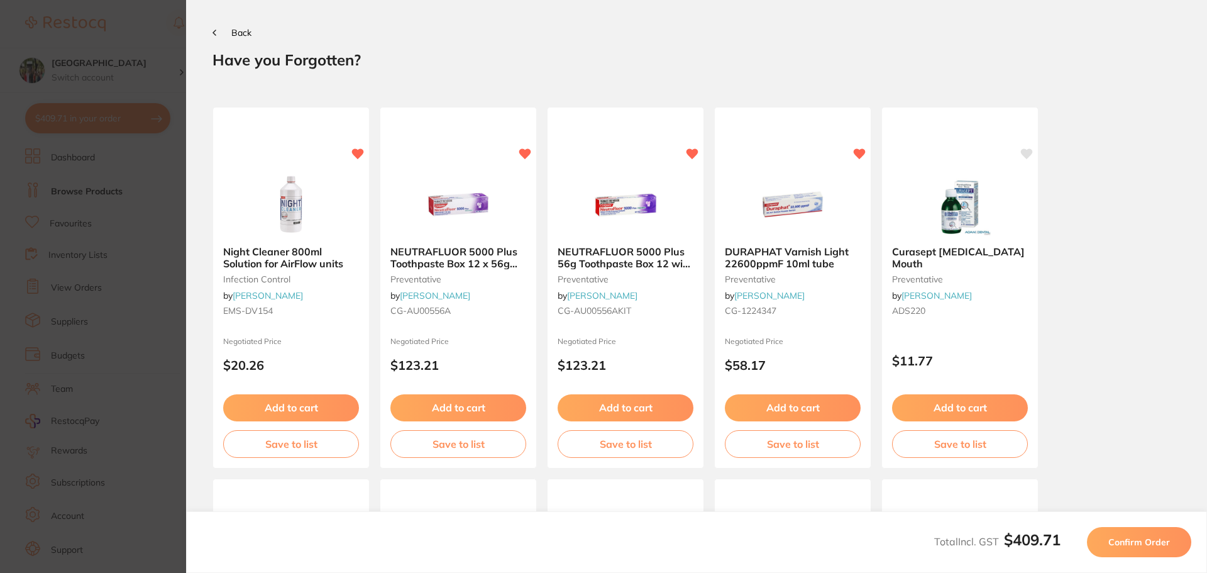
click at [1143, 541] on span "Confirm Order" at bounding box center [1140, 541] width 62 height 11
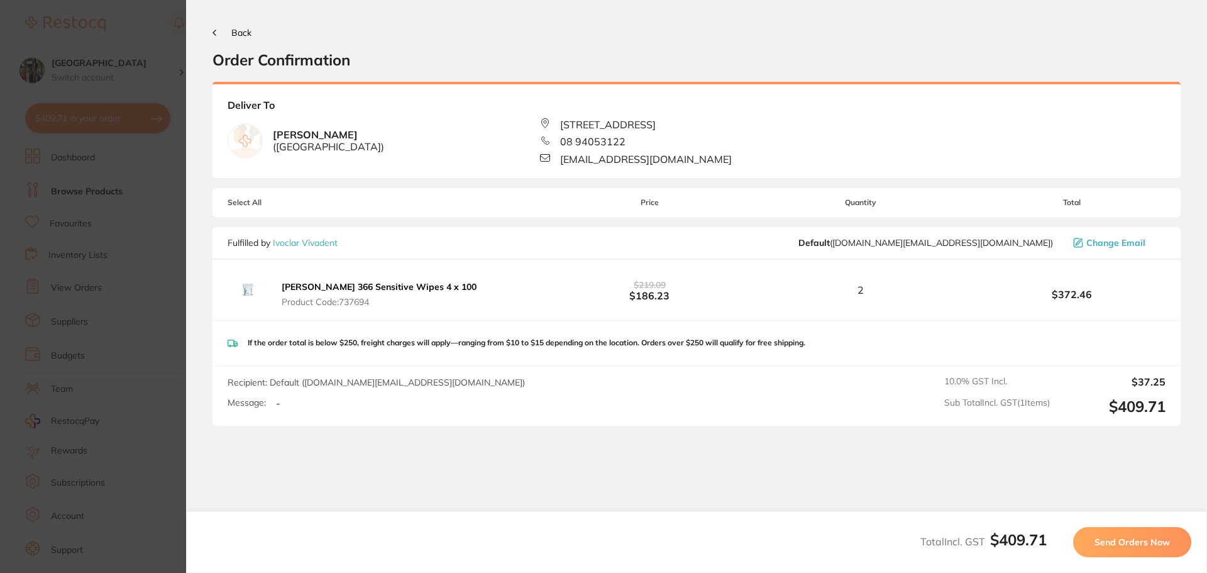
click at [212, 34] on section "Back Order Confirmation Your orders are being processed and we will notify you …" at bounding box center [696, 286] width 1021 height 573
click at [219, 31] on button "Back" at bounding box center [232, 33] width 39 height 10
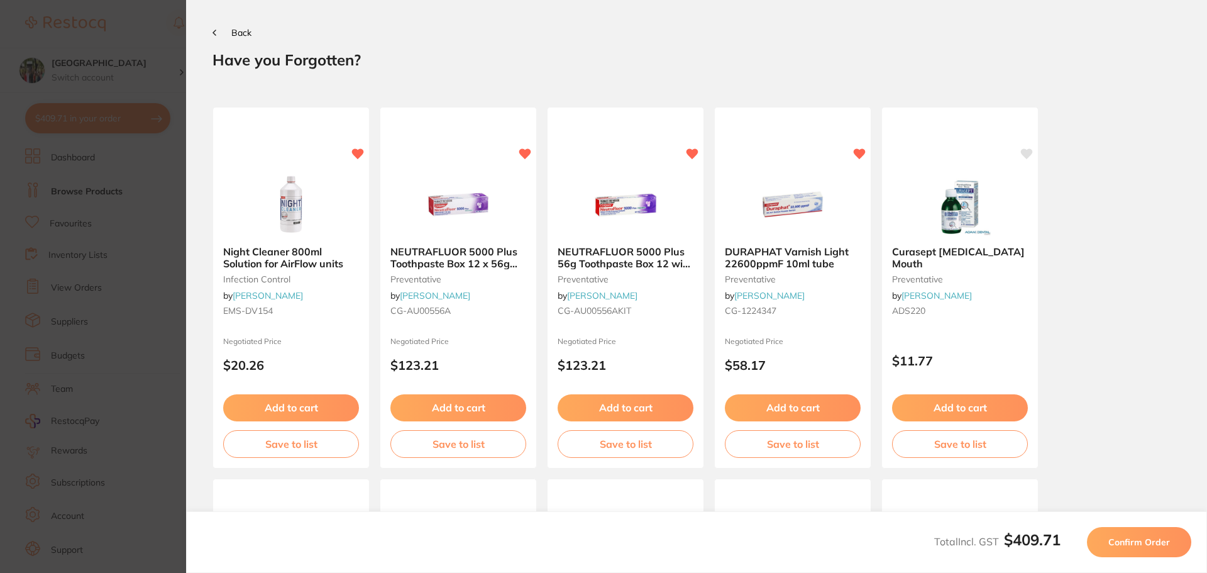
click at [245, 30] on span "Back" at bounding box center [241, 32] width 20 height 11
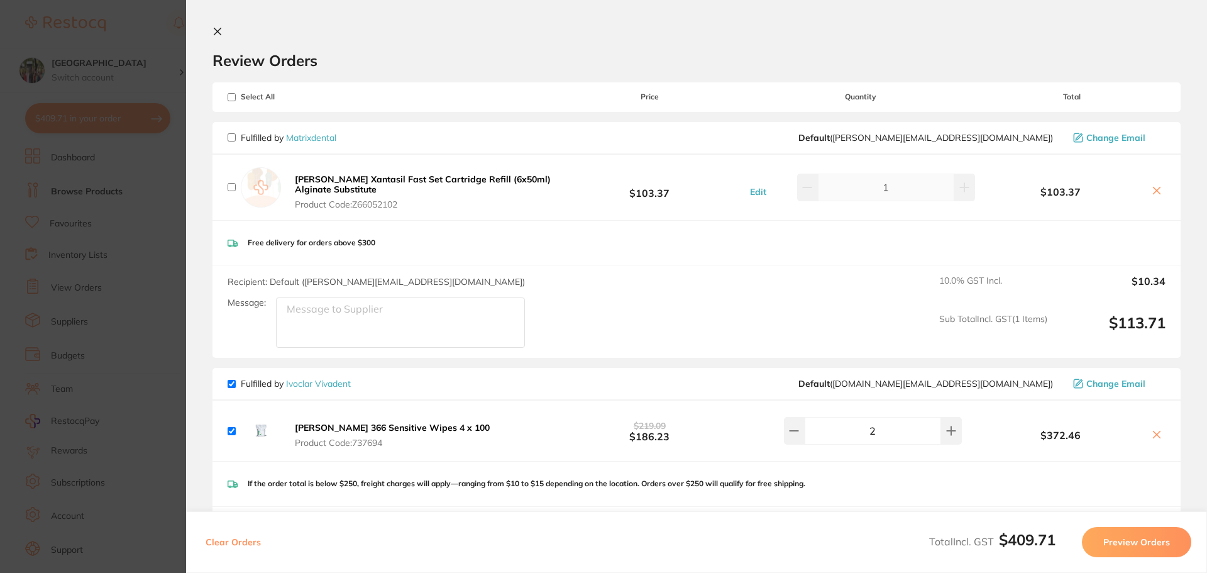
click at [219, 30] on icon at bounding box center [217, 31] width 7 height 7
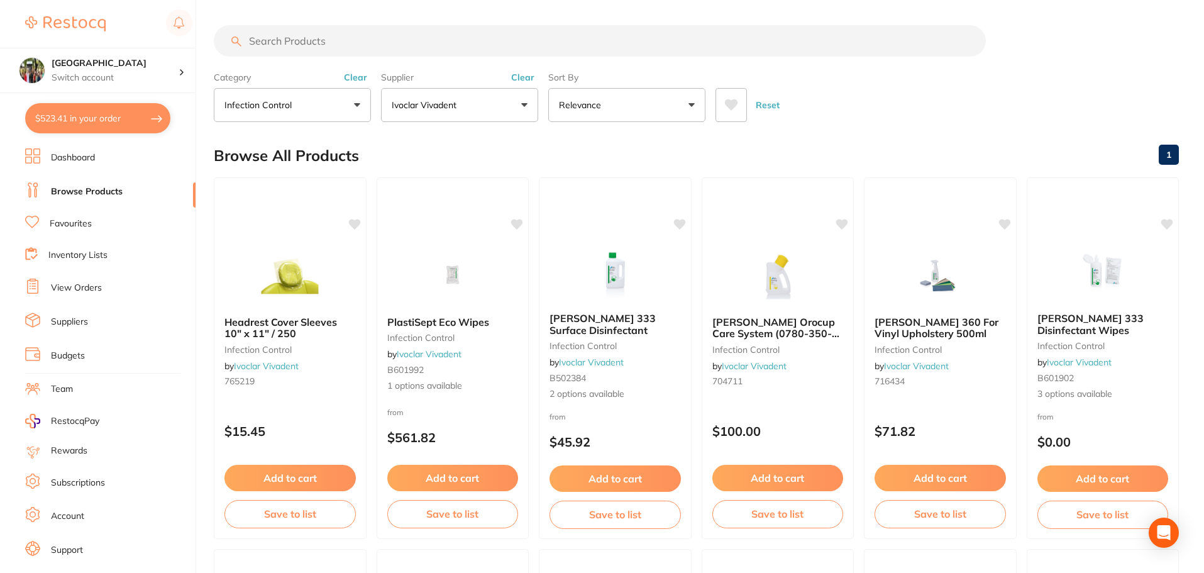
click at [261, 48] on input "search" at bounding box center [600, 40] width 772 height 31
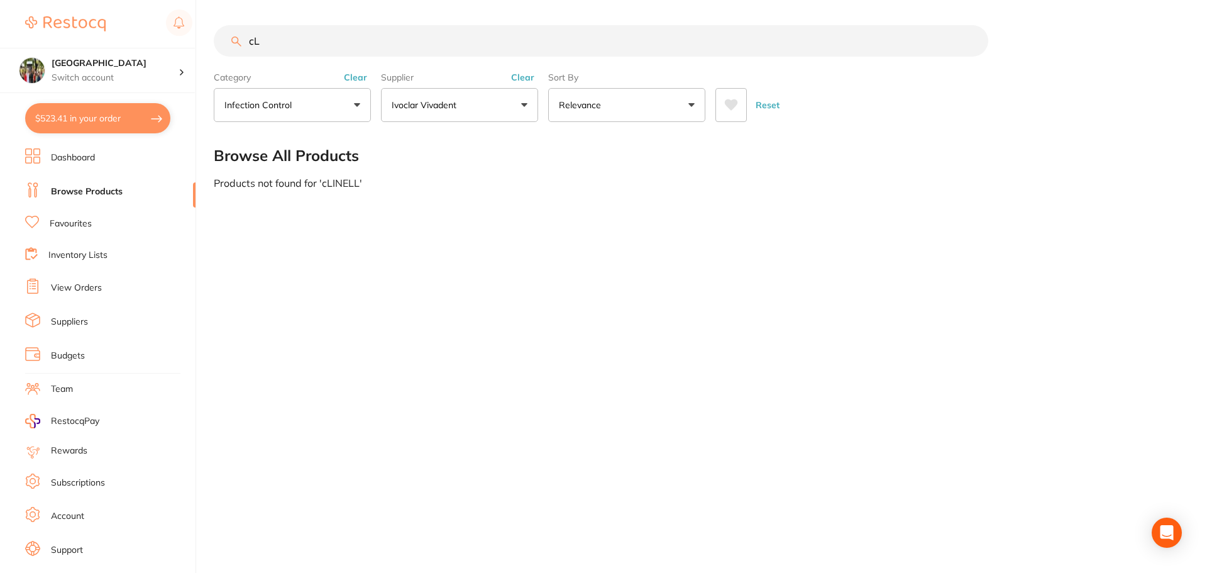
type input "c"
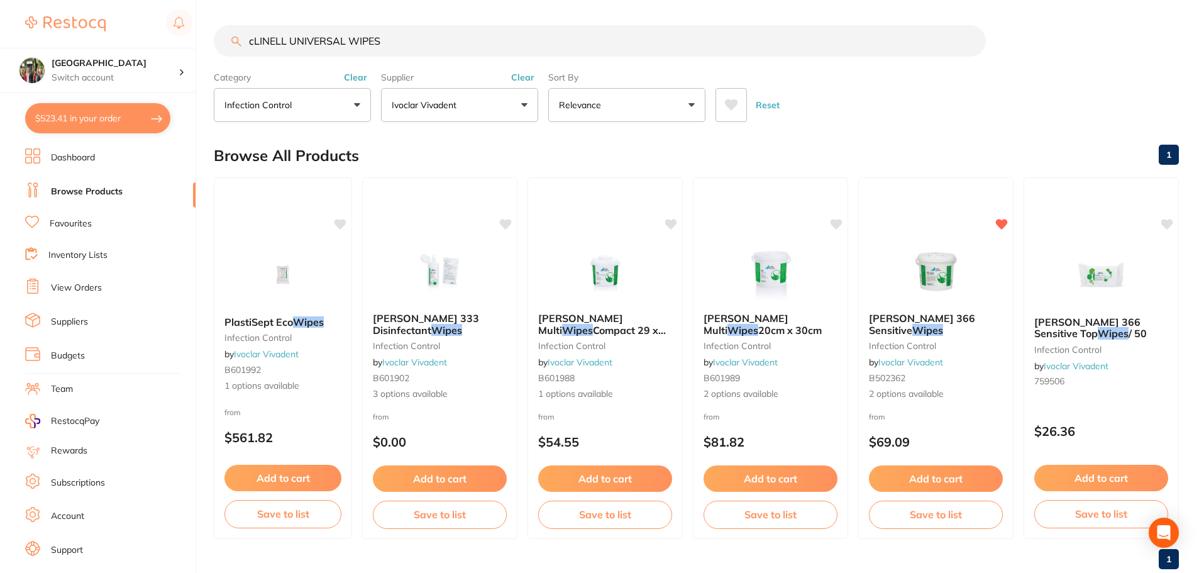
type input "cLINELL UNIVERSAL WIPES"
click at [971, 43] on input "cLINELL UNIVERSAL WIPES" at bounding box center [600, 40] width 772 height 31
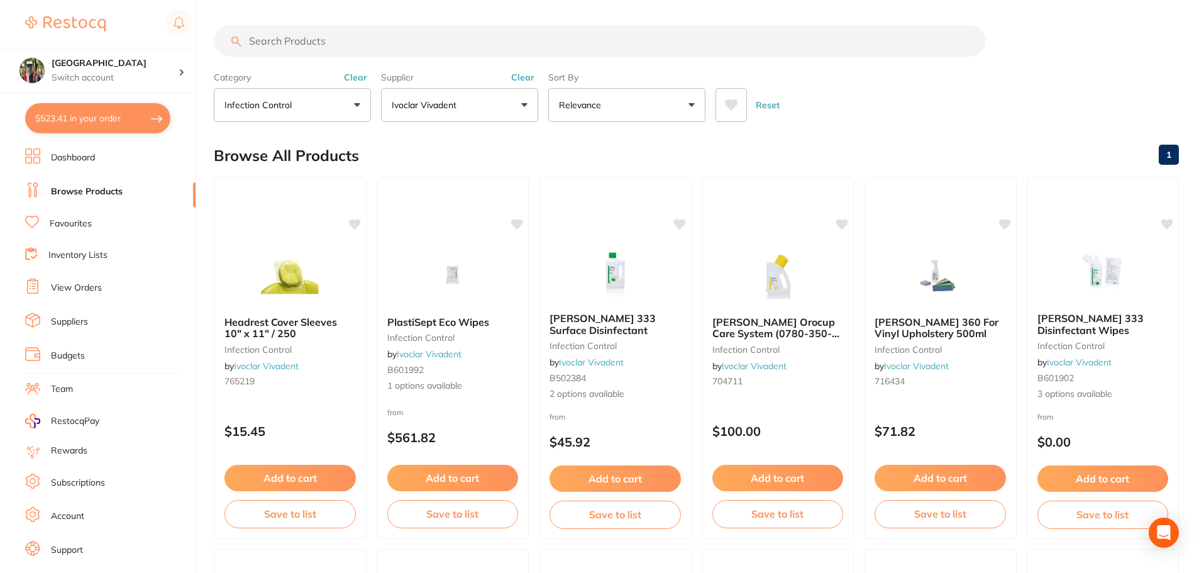
click at [111, 117] on button "$523.41 in your order" at bounding box center [97, 118] width 145 height 30
checkbox input "true"
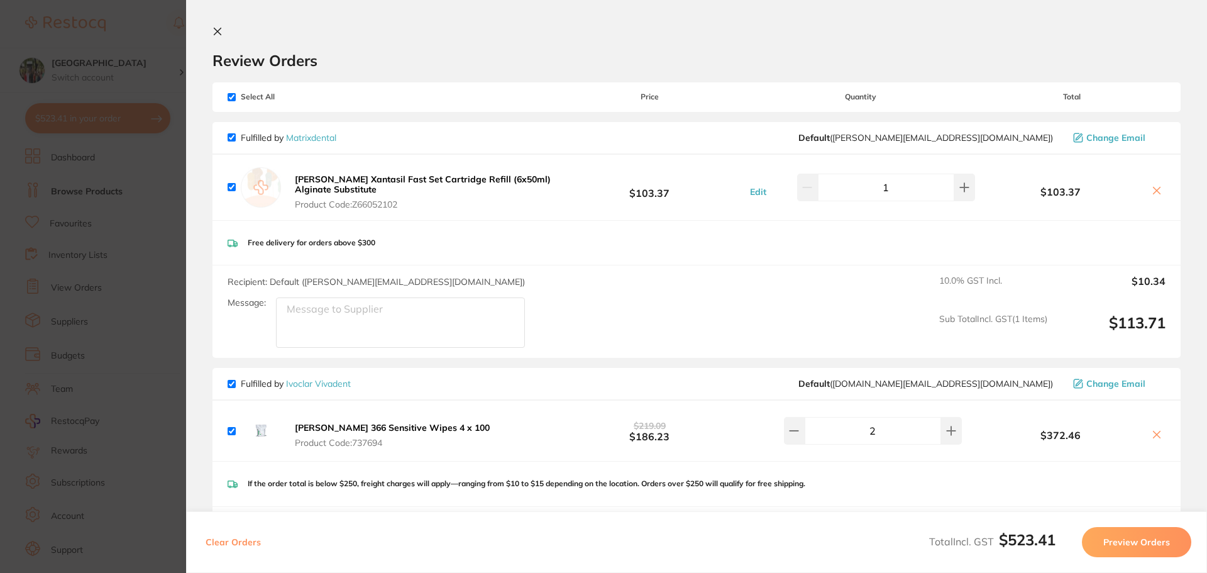
click at [232, 96] on input "checkbox" at bounding box center [232, 97] width 8 height 8
checkbox input "false"
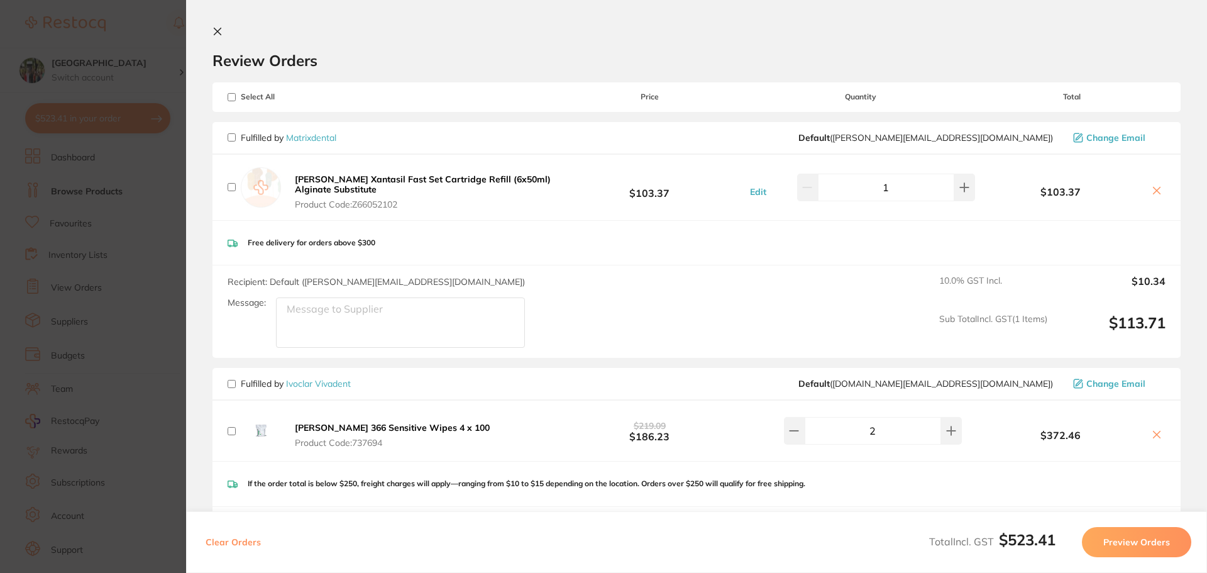
checkbox input "false"
click at [228, 384] on input "checkbox" at bounding box center [232, 384] width 8 height 8
checkbox input "true"
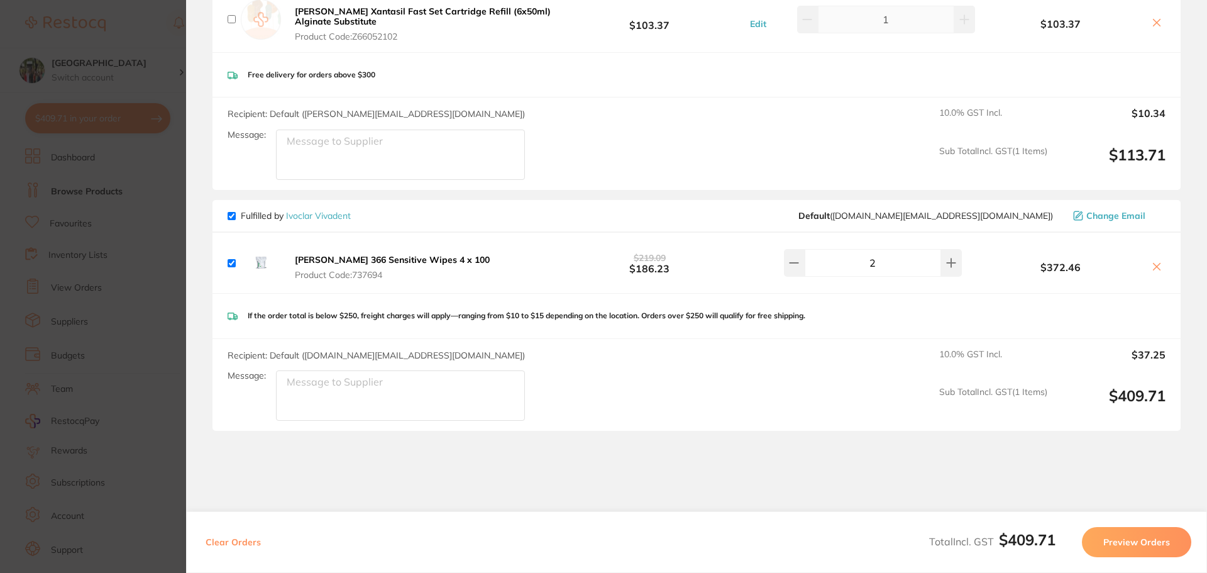
click at [1132, 541] on button "Preview Orders" at bounding box center [1136, 542] width 109 height 30
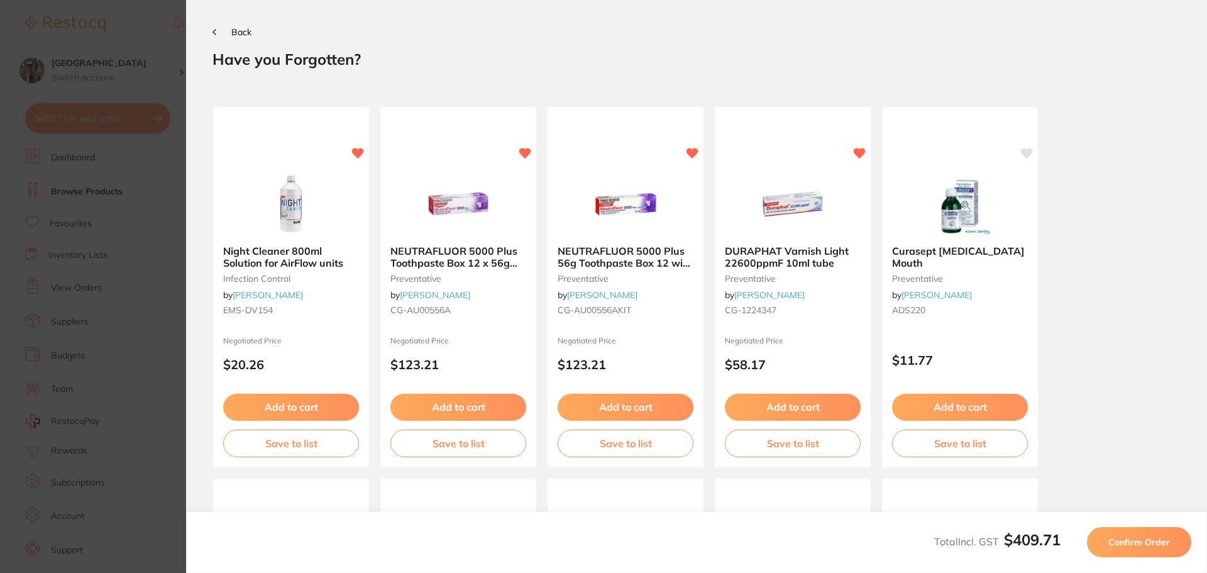
scroll to position [0, 0]
click at [216, 33] on icon at bounding box center [215, 33] width 4 height 6
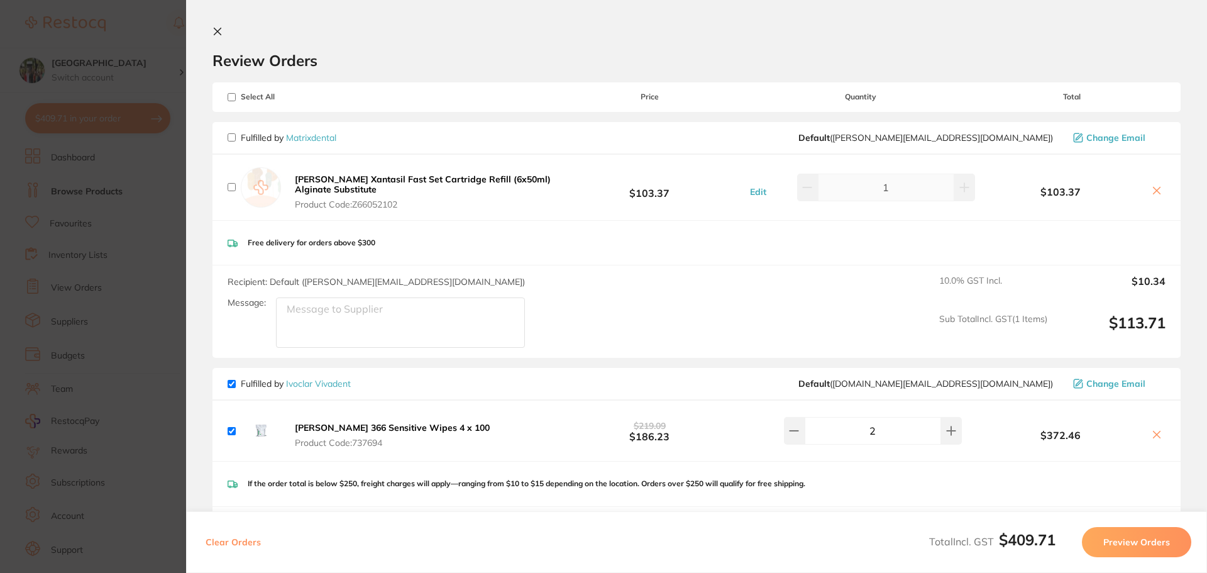
click at [1130, 543] on button "Preview Orders" at bounding box center [1136, 542] width 109 height 30
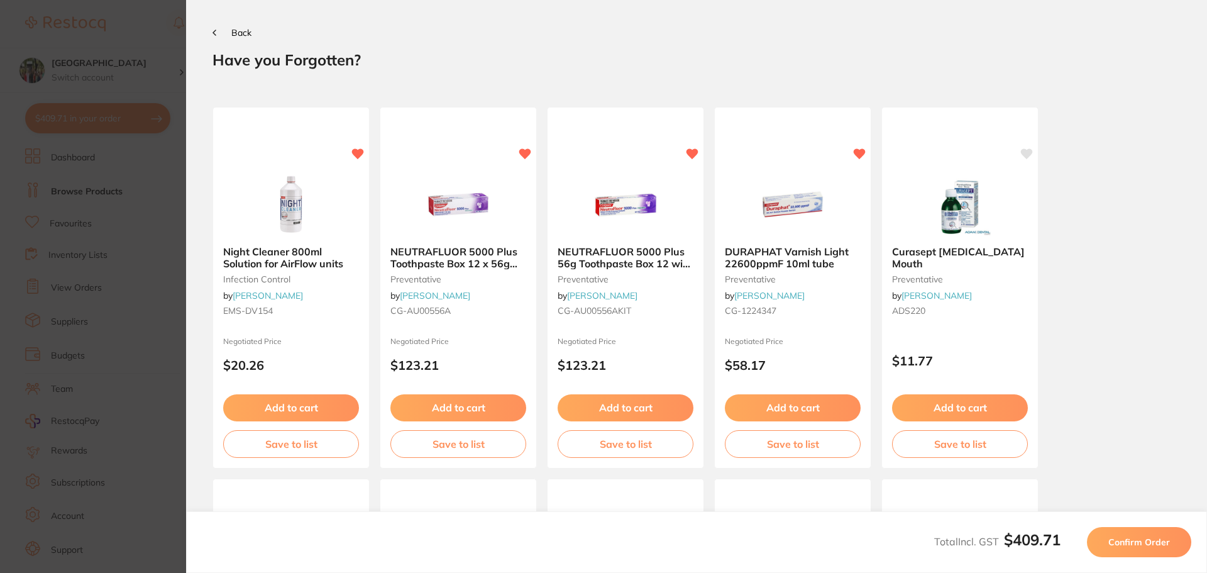
click at [1130, 543] on span "Confirm Order" at bounding box center [1140, 541] width 62 height 11
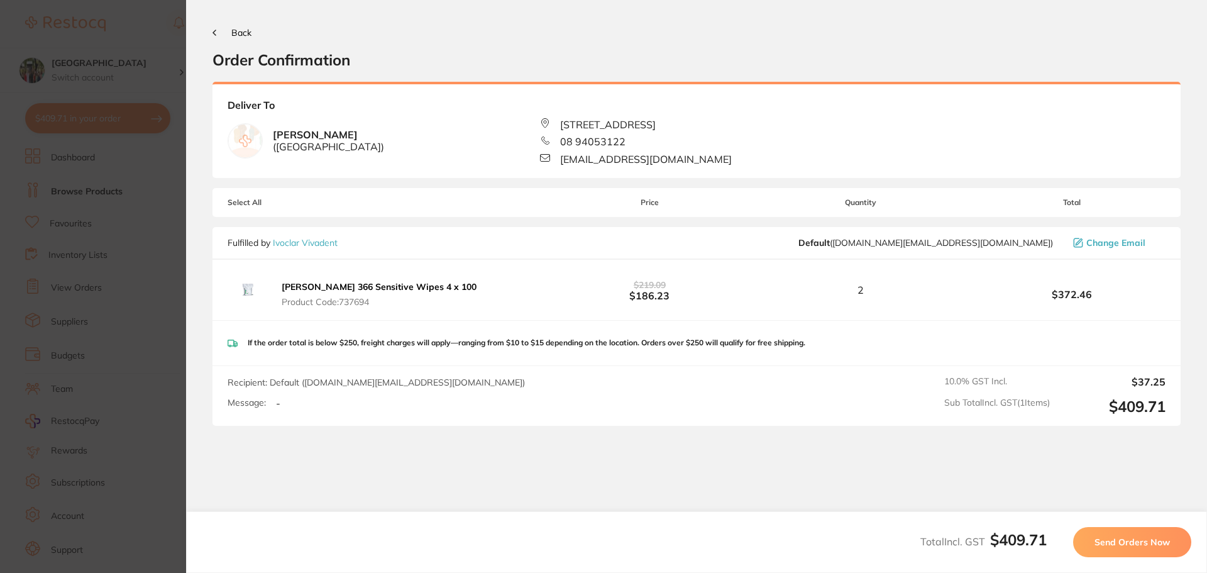
click at [1119, 542] on span "Send Orders Now" at bounding box center [1132, 541] width 75 height 11
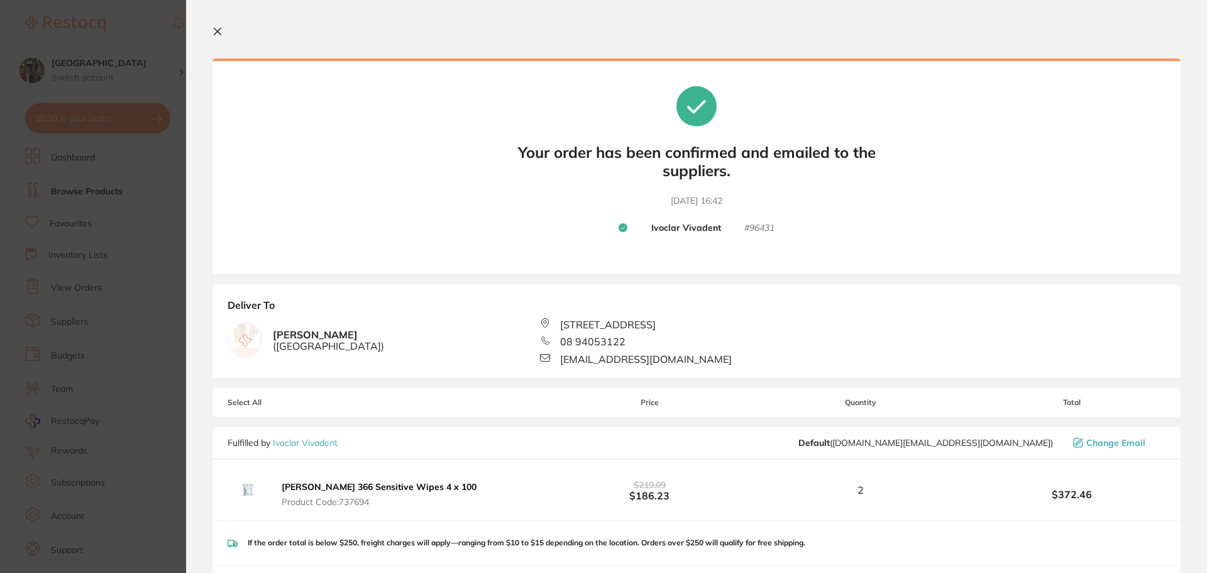
click at [219, 30] on icon at bounding box center [217, 31] width 7 height 7
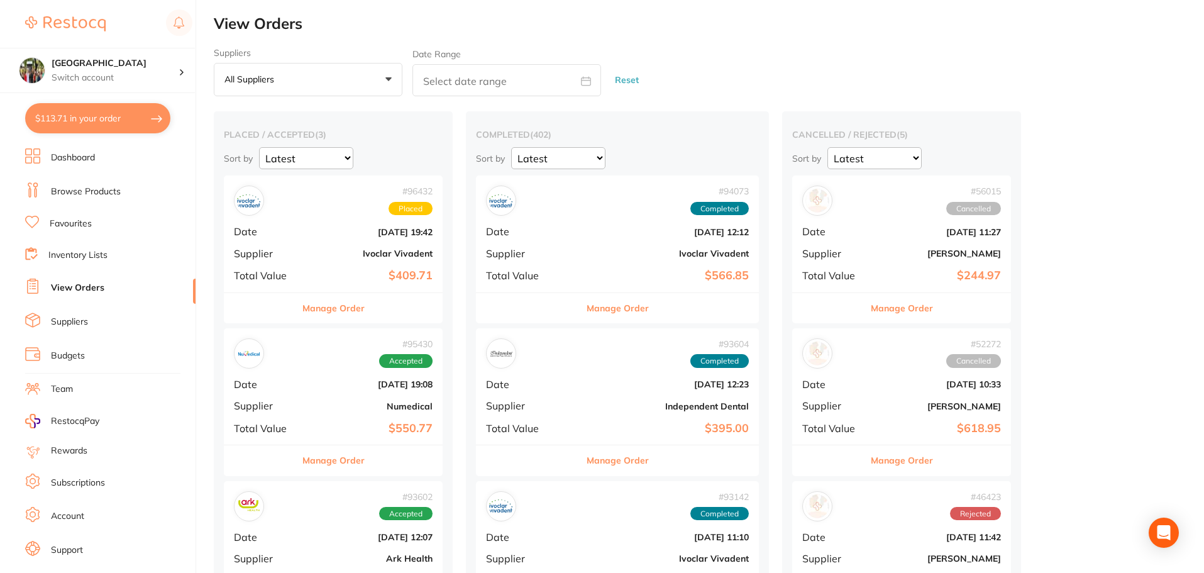
click at [117, 117] on button "$113.71 in your order" at bounding box center [97, 118] width 145 height 30
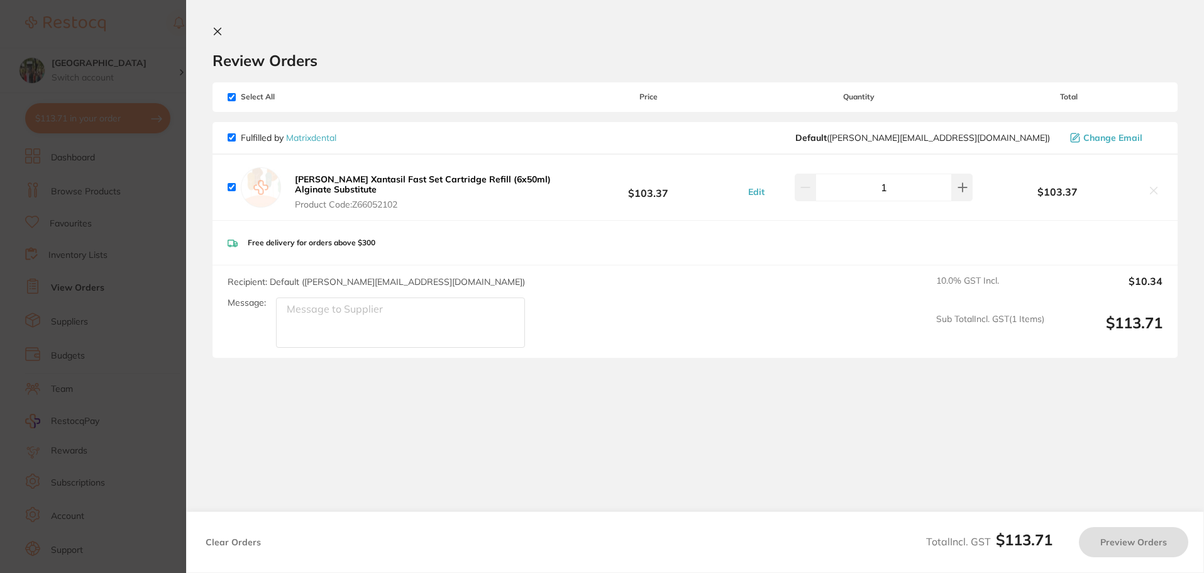
checkbox input "true"
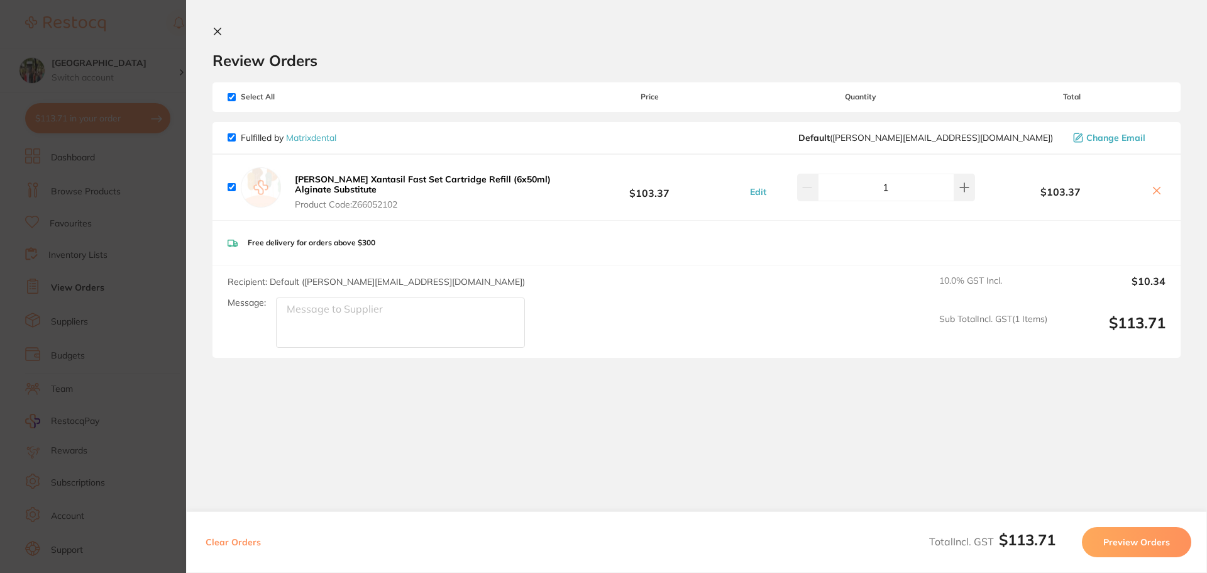
click at [218, 29] on icon at bounding box center [218, 31] width 10 height 10
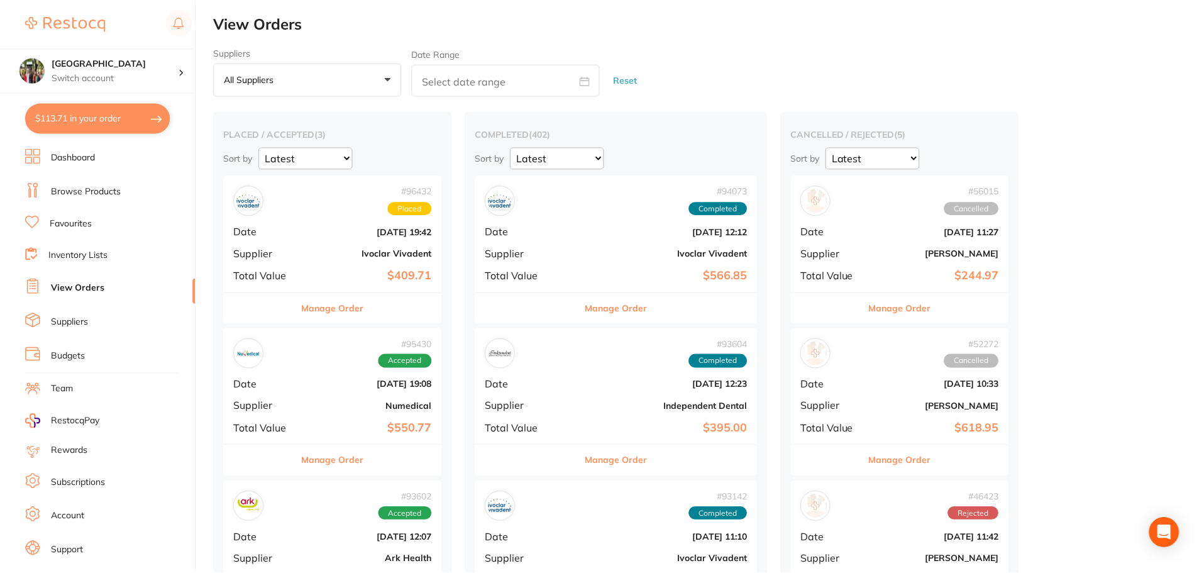
scroll to position [1, 0]
click at [386, 77] on button "All suppliers +0" at bounding box center [308, 79] width 189 height 34
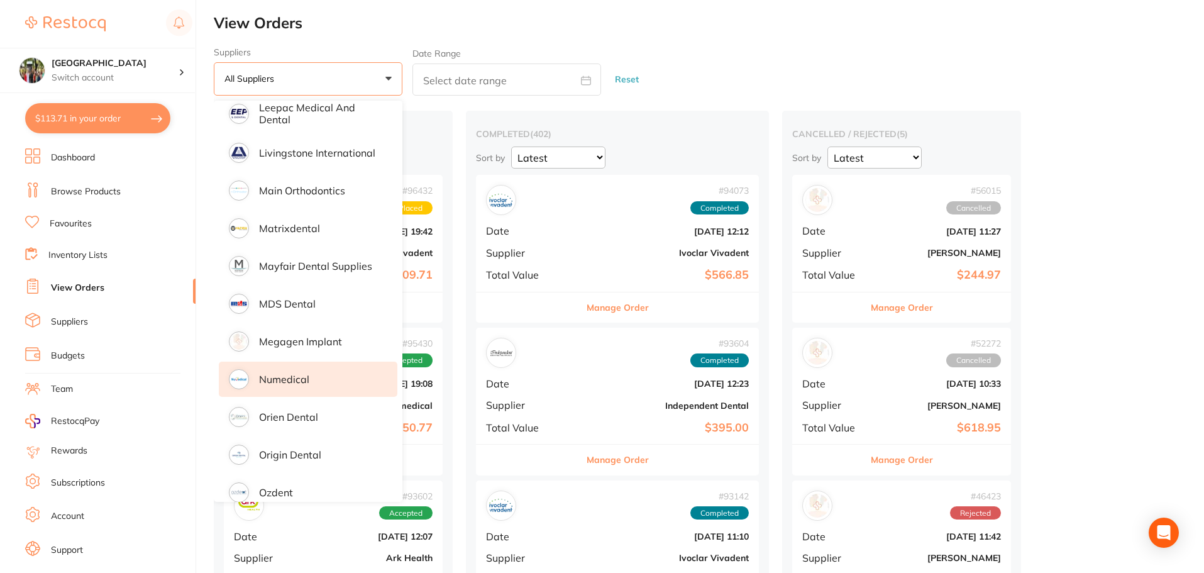
scroll to position [838, 0]
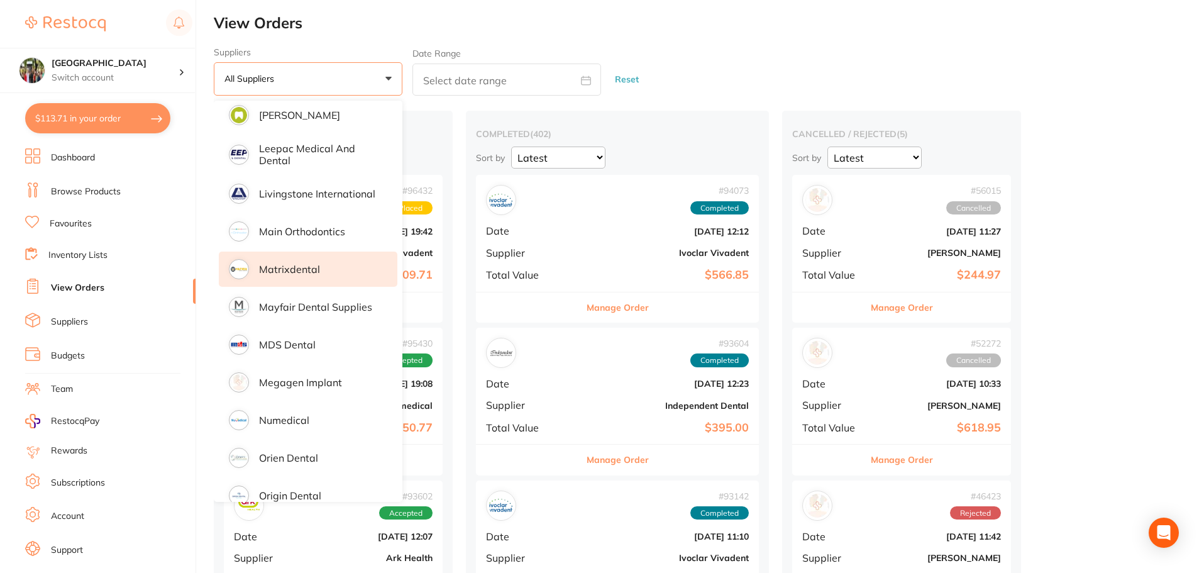
click at [288, 267] on p "Matrixdental" at bounding box center [289, 268] width 61 height 11
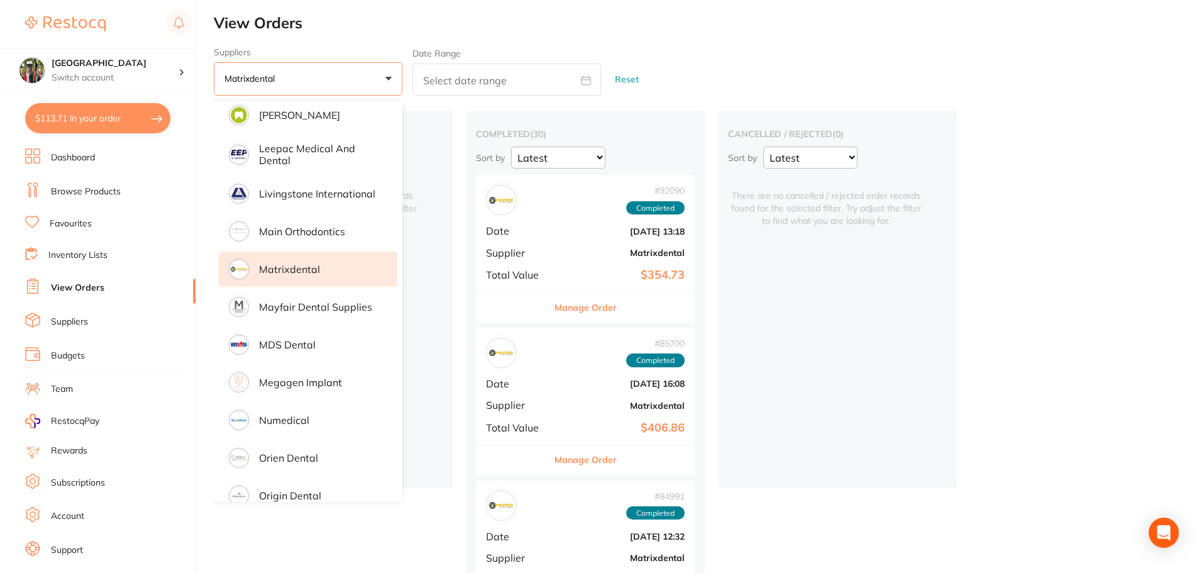
click at [80, 287] on link "View Orders" at bounding box center [77, 288] width 53 height 13
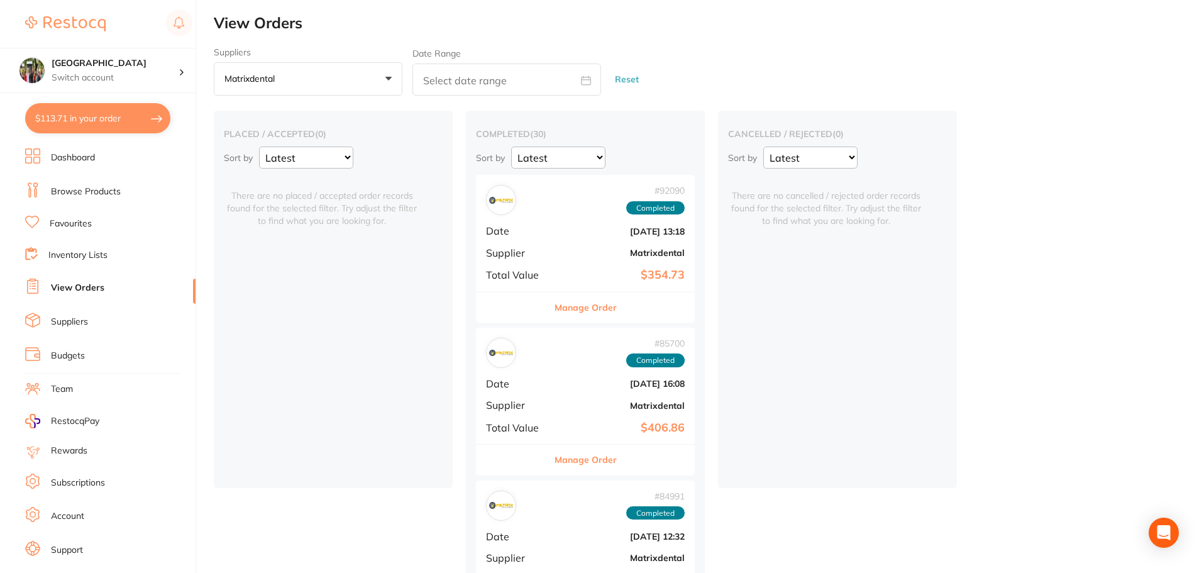
scroll to position [0, 0]
click at [582, 308] on button "Manage Order" at bounding box center [586, 308] width 62 height 30
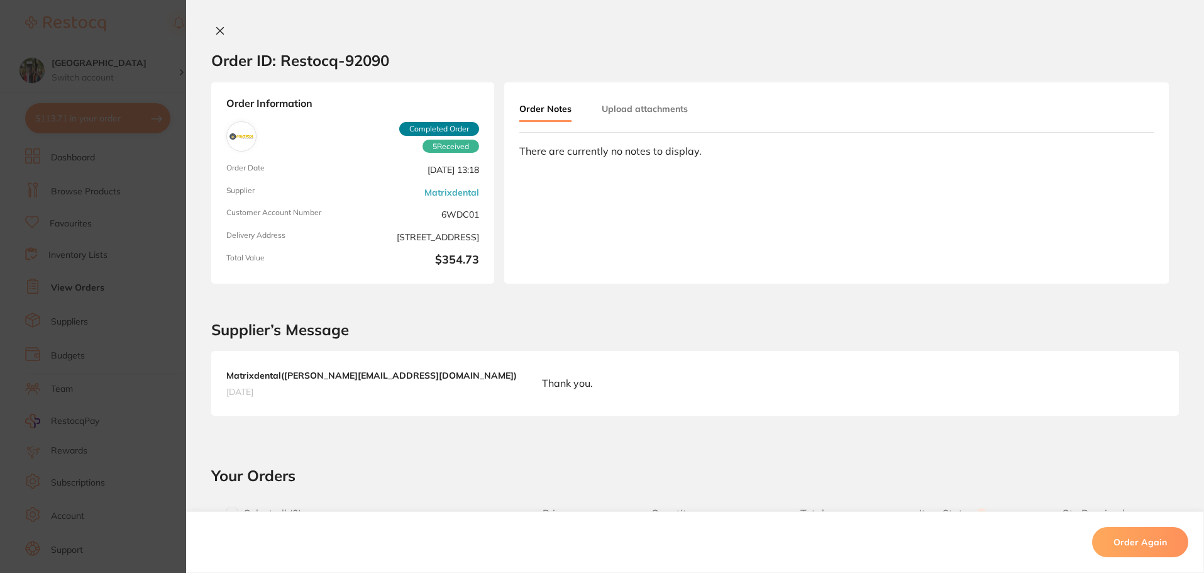
click at [215, 26] on icon at bounding box center [220, 31] width 10 height 10
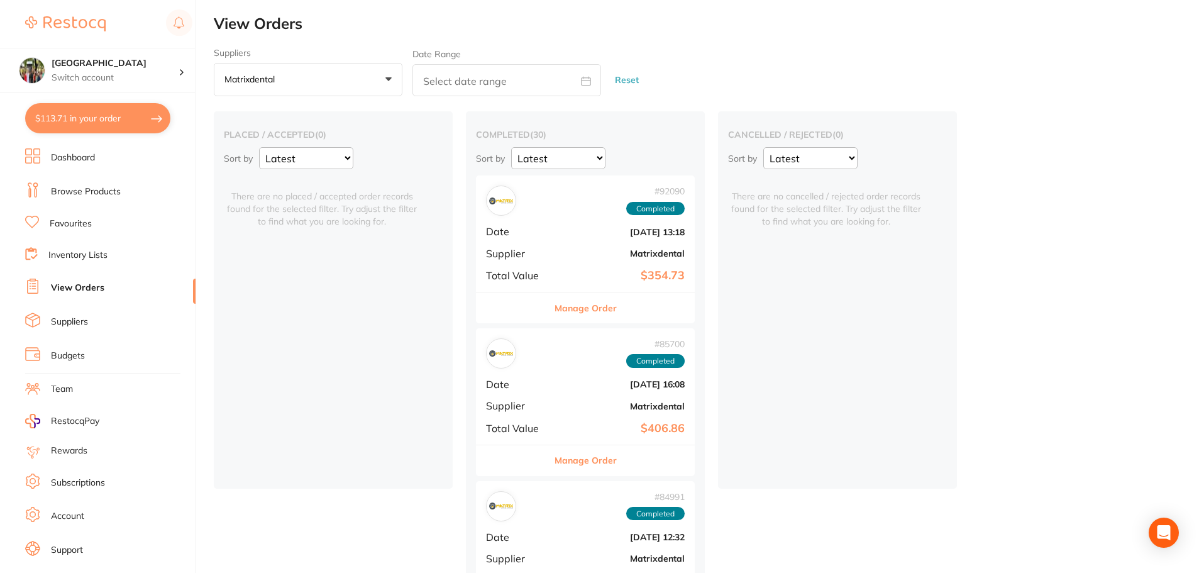
click at [582, 457] on button "Manage Order" at bounding box center [586, 460] width 62 height 30
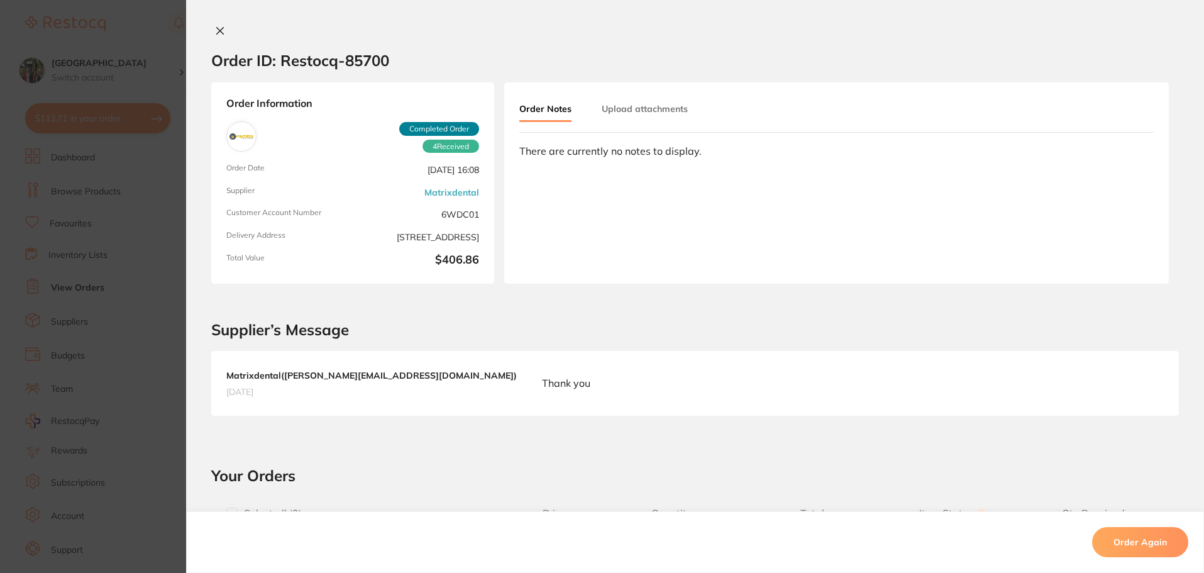
click at [217, 33] on icon at bounding box center [220, 31] width 10 height 10
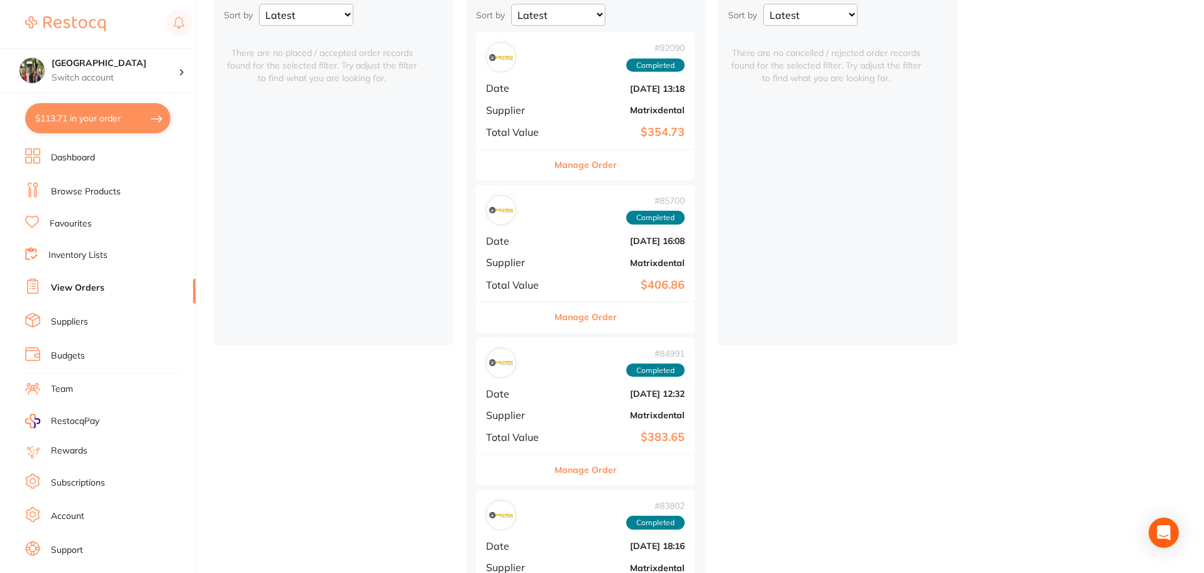
scroll to position [168, 0]
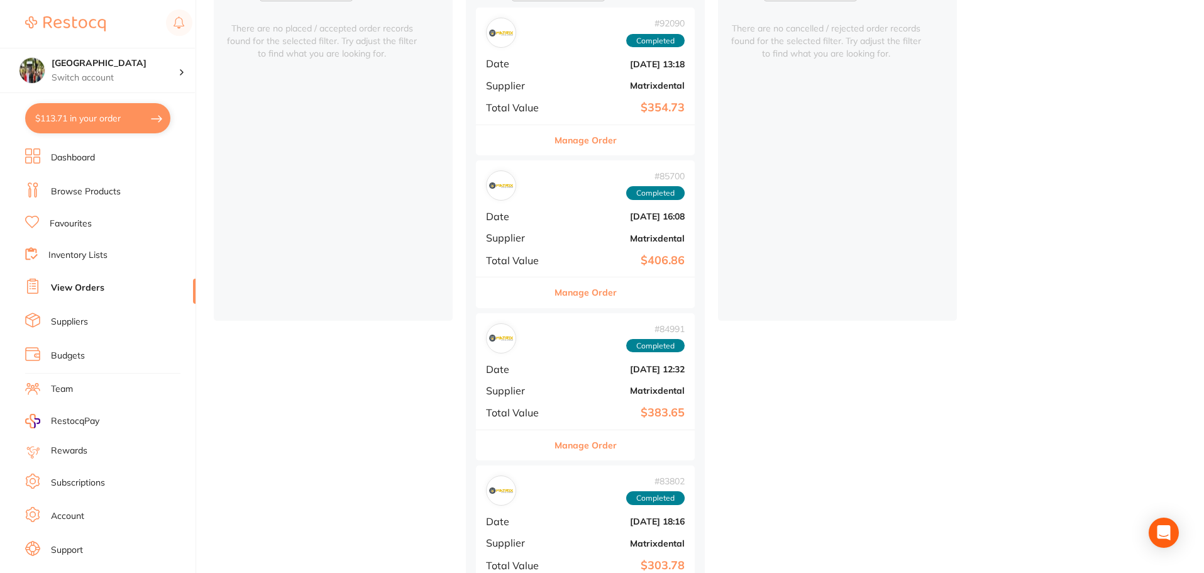
click at [586, 443] on button "Manage Order" at bounding box center [586, 445] width 62 height 30
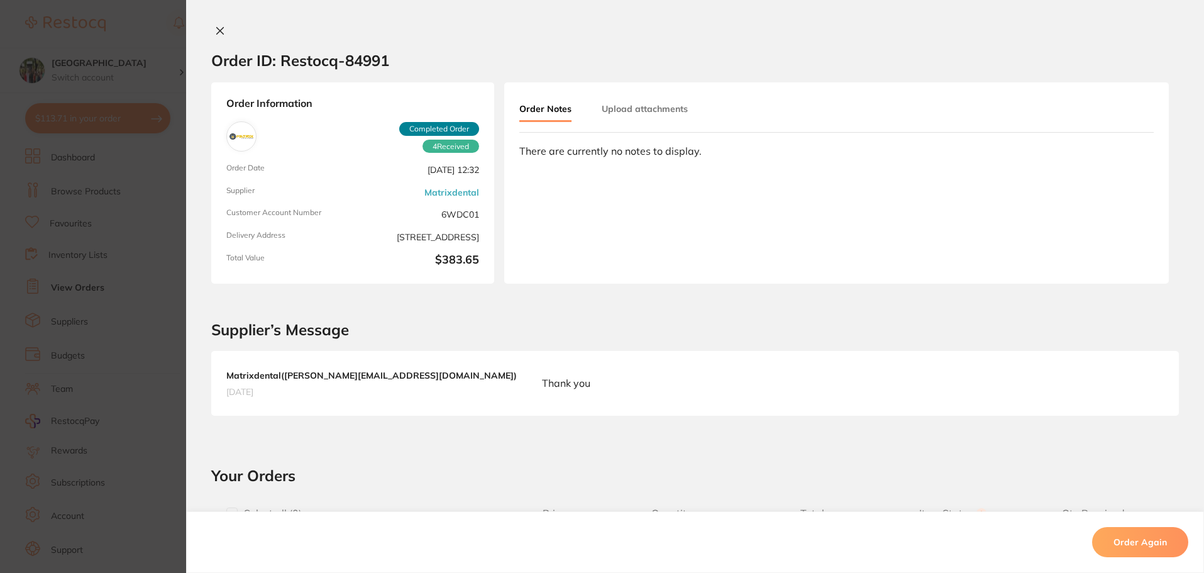
click at [218, 32] on icon at bounding box center [220, 31] width 7 height 7
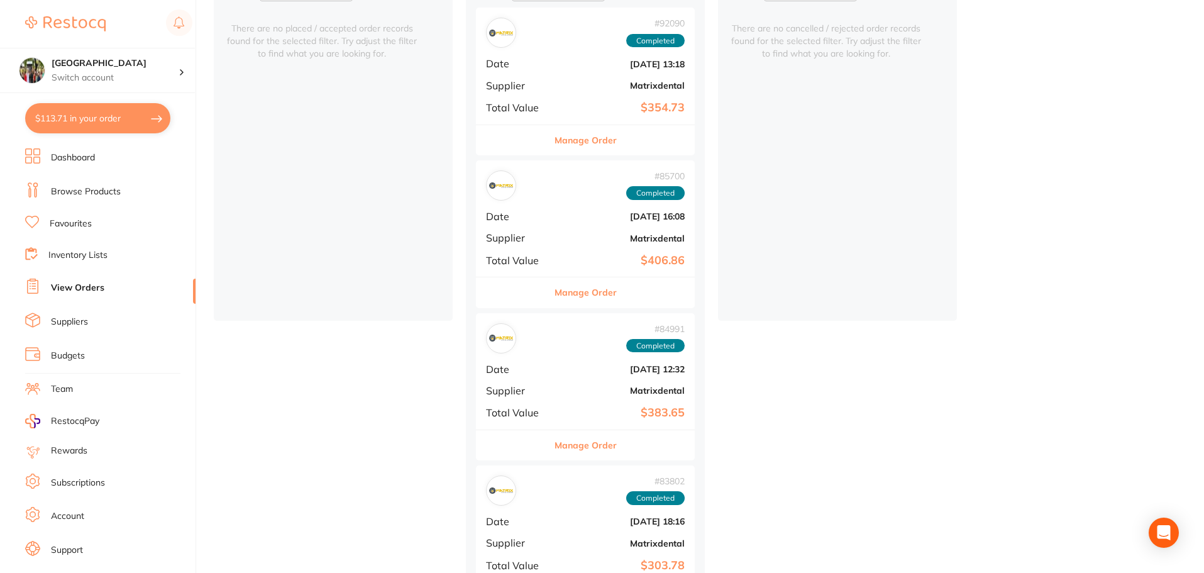
click at [125, 107] on button "$113.71 in your order" at bounding box center [97, 118] width 145 height 30
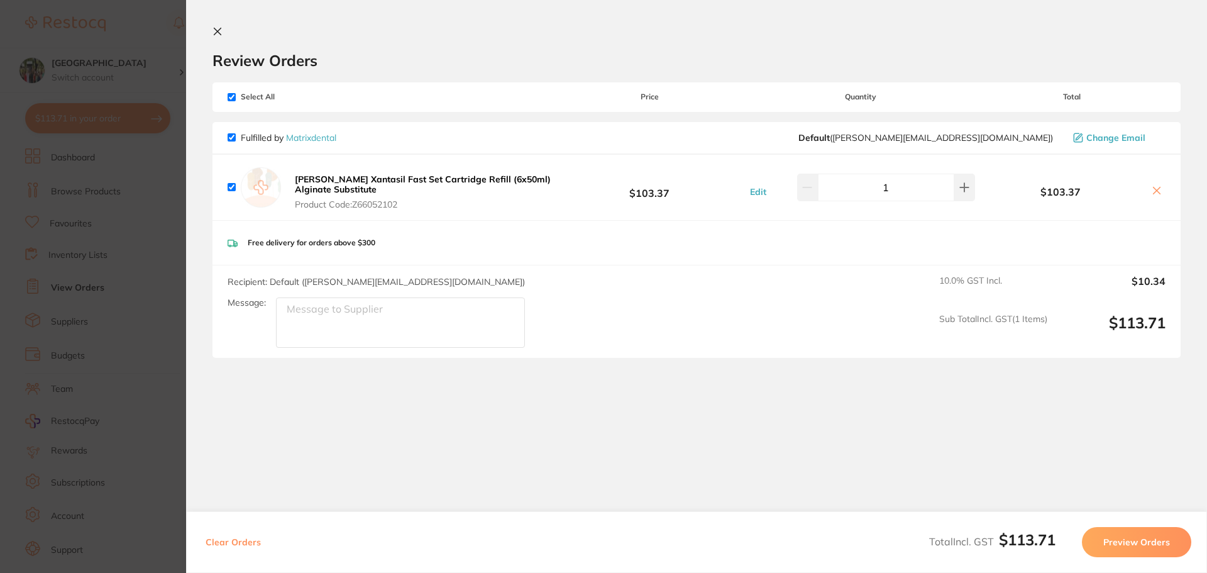
click at [223, 28] on button at bounding box center [220, 32] width 15 height 12
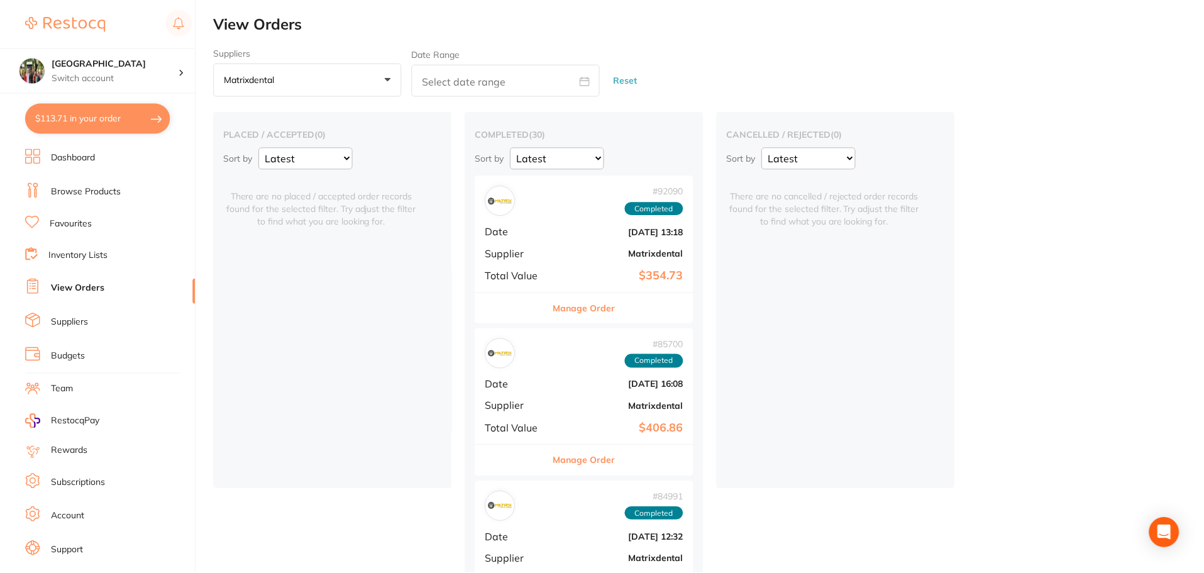
scroll to position [168, 0]
